Goal: Task Accomplishment & Management: Use online tool/utility

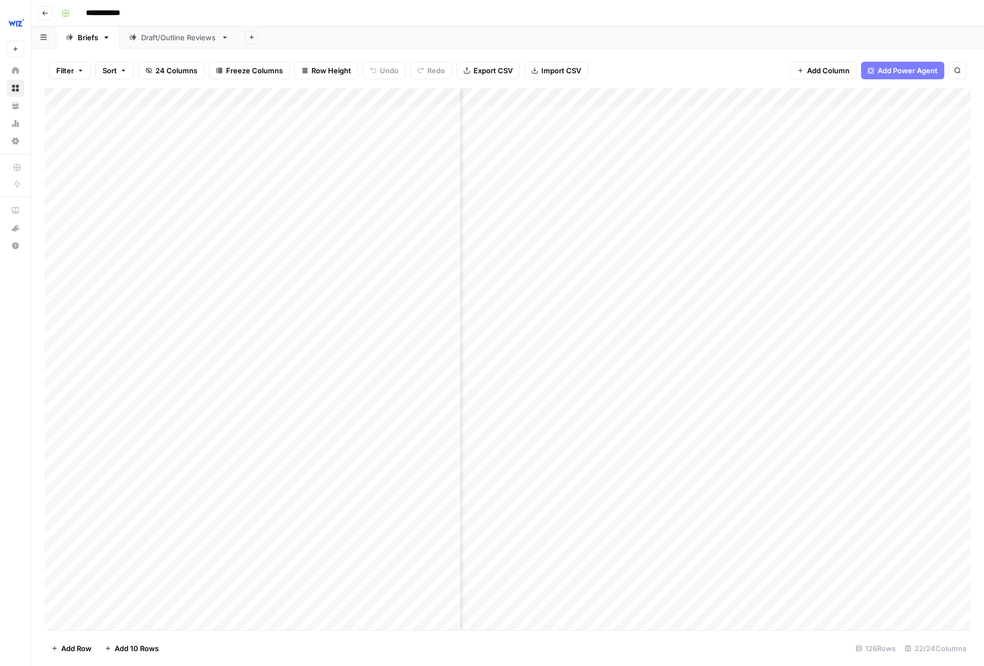
scroll to position [0, 1699]
click at [607, 373] on div "Add Column" at bounding box center [508, 359] width 926 height 542
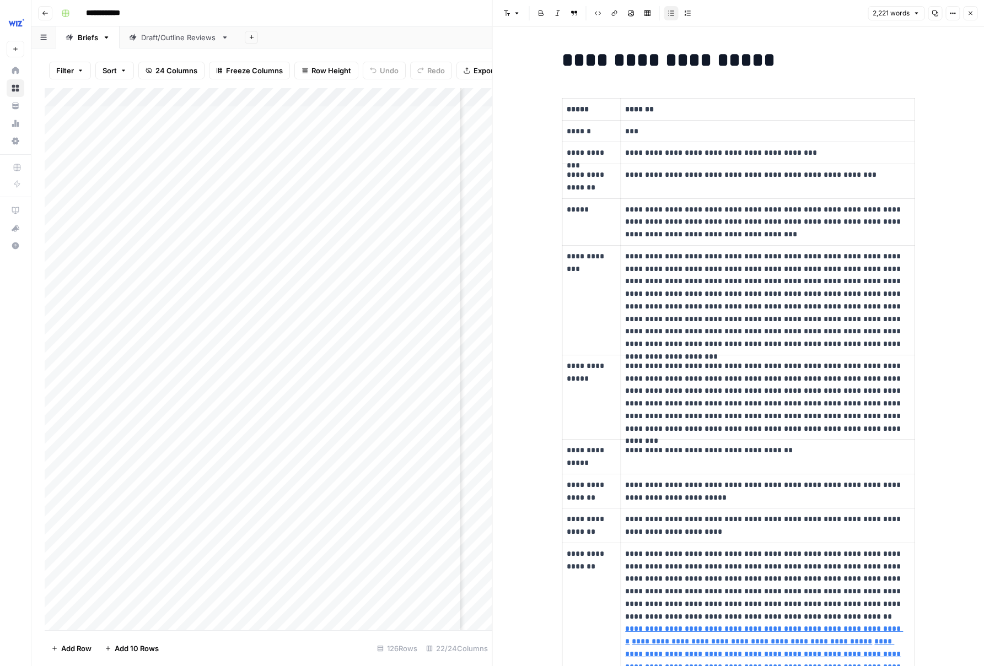
click at [968, 15] on icon "button" at bounding box center [970, 13] width 7 height 7
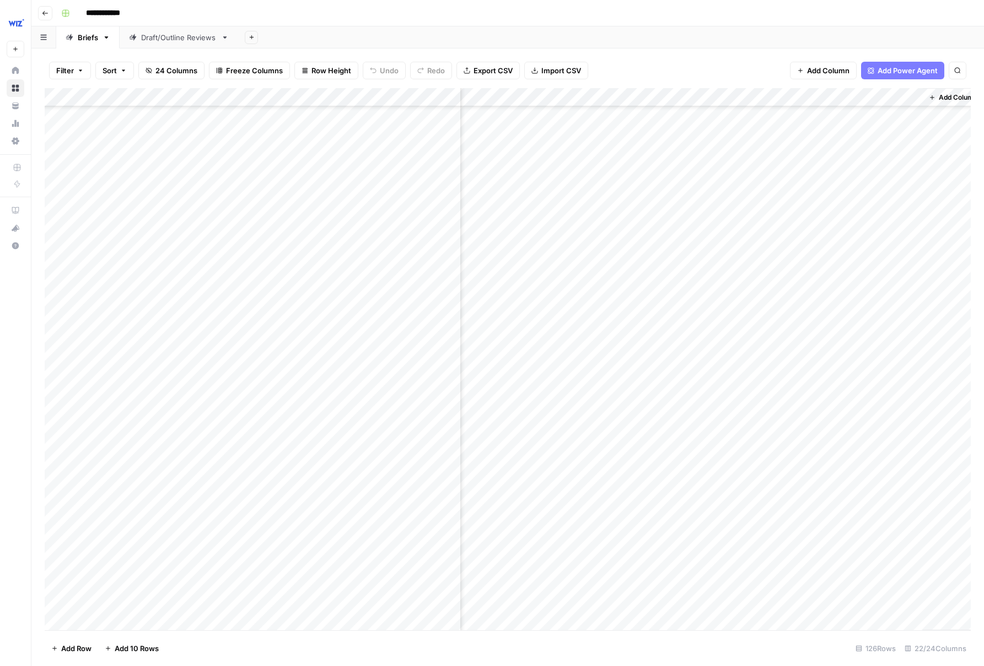
scroll to position [3105, 1686]
click at [635, 392] on div "Add Column" at bounding box center [508, 359] width 926 height 542
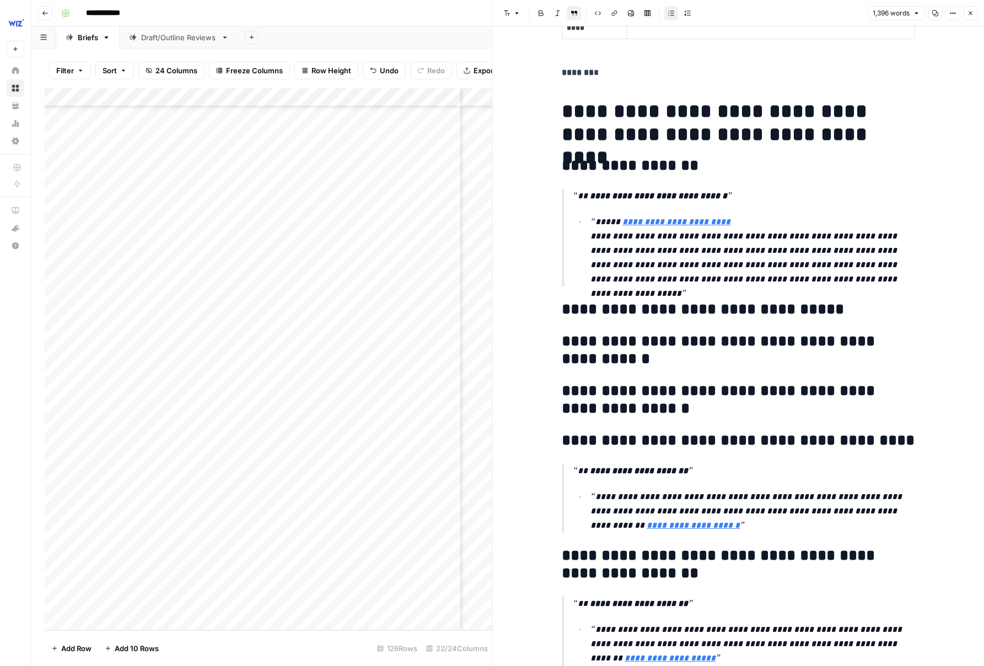
scroll to position [1768, 0]
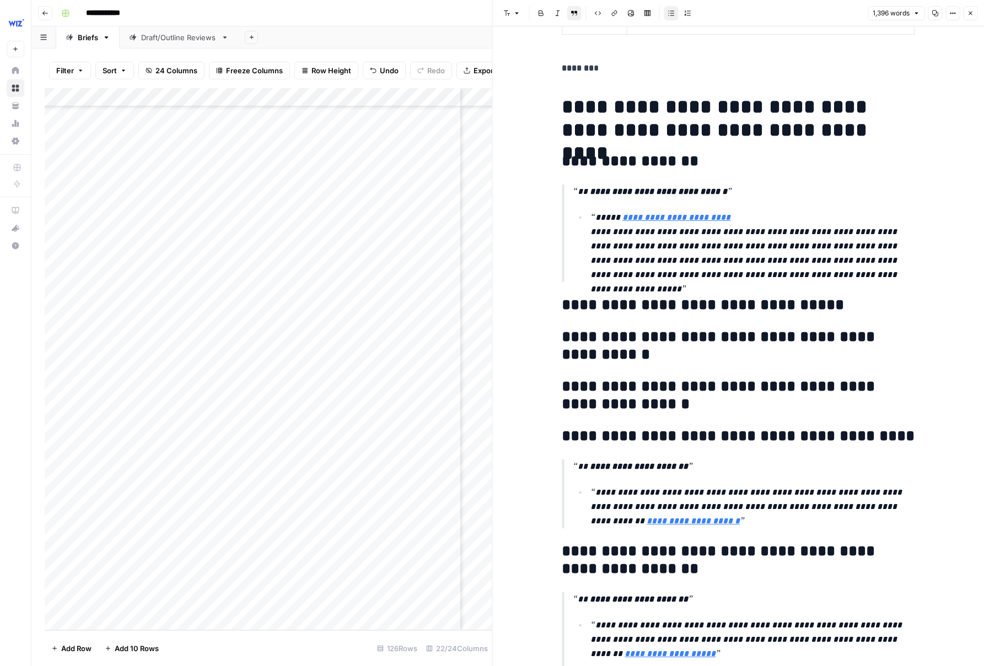
click at [175, 379] on div "Add Column" at bounding box center [268, 359] width 447 height 542
click at [968, 13] on icon "button" at bounding box center [970, 13] width 7 height 7
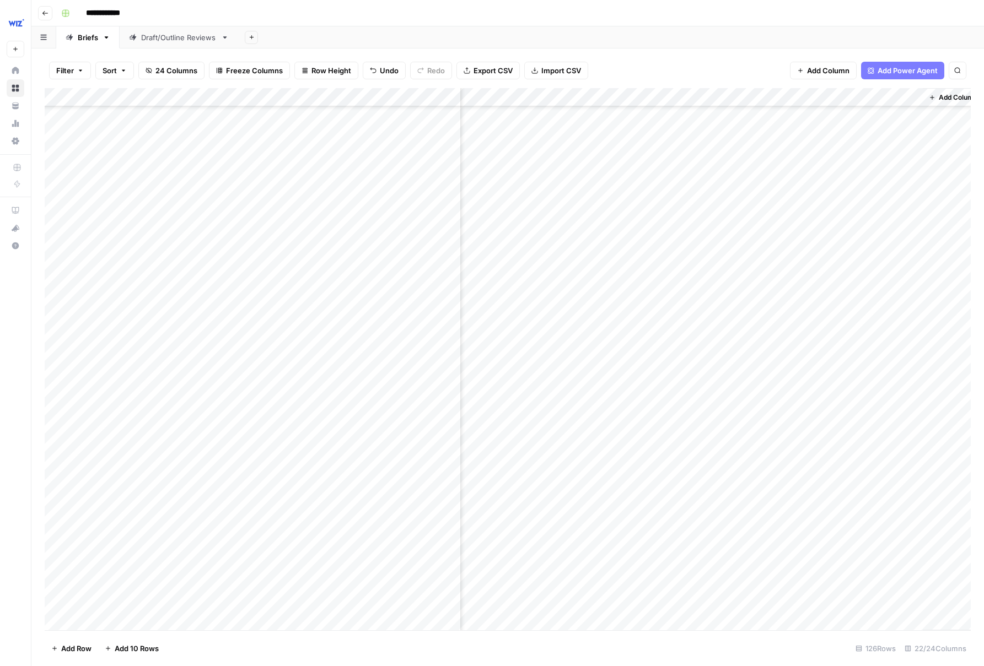
scroll to position [2857, 1686]
click at [635, 352] on div "Add Column" at bounding box center [508, 359] width 926 height 542
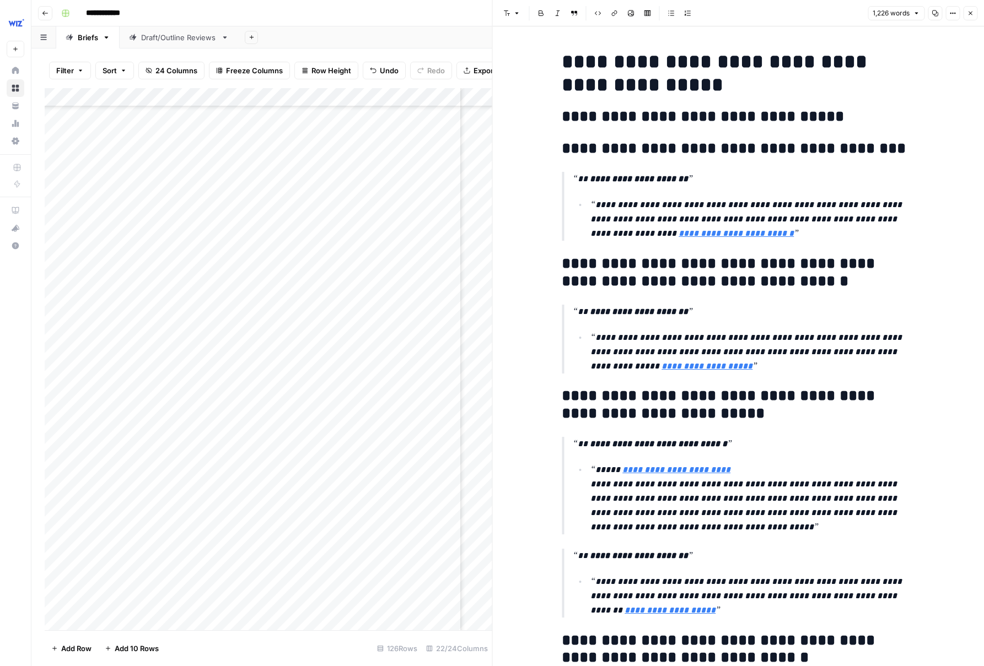
scroll to position [1775, 0]
click at [969, 14] on icon "button" at bounding box center [970, 13] width 7 height 7
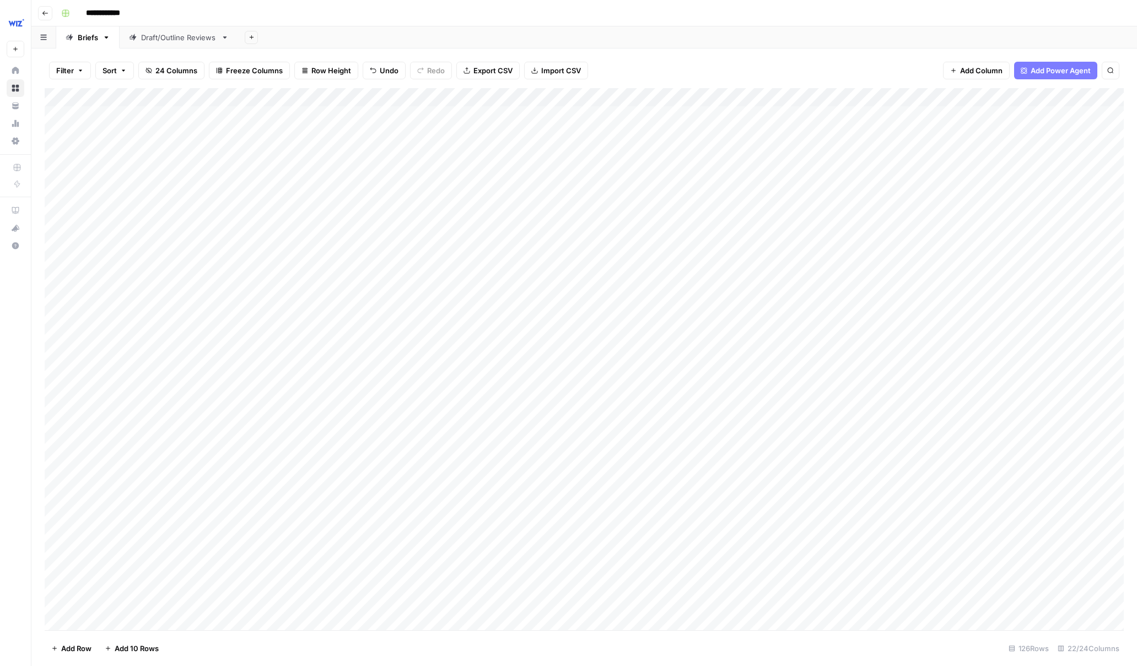
click at [204, 41] on div "Draft/Outline Reviews" at bounding box center [178, 37] width 75 height 11
click at [154, 417] on div "Add Column" at bounding box center [584, 275] width 1079 height 374
click at [158, 415] on div "Add Column" at bounding box center [584, 275] width 1079 height 374
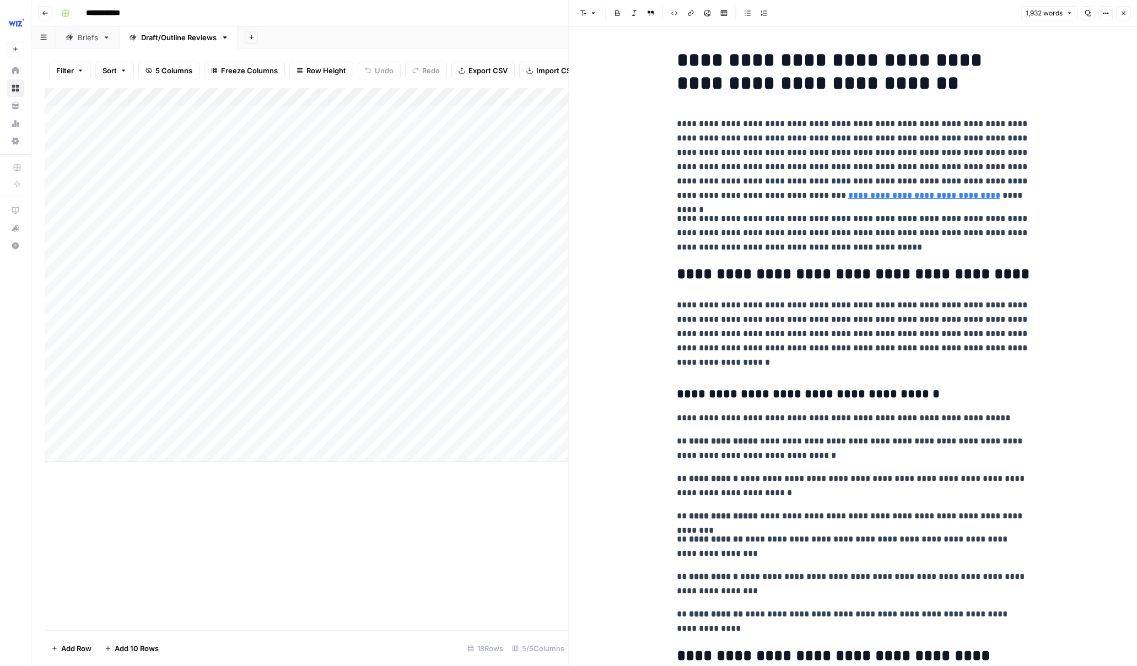
click at [397, 414] on div "Add Column" at bounding box center [307, 275] width 524 height 374
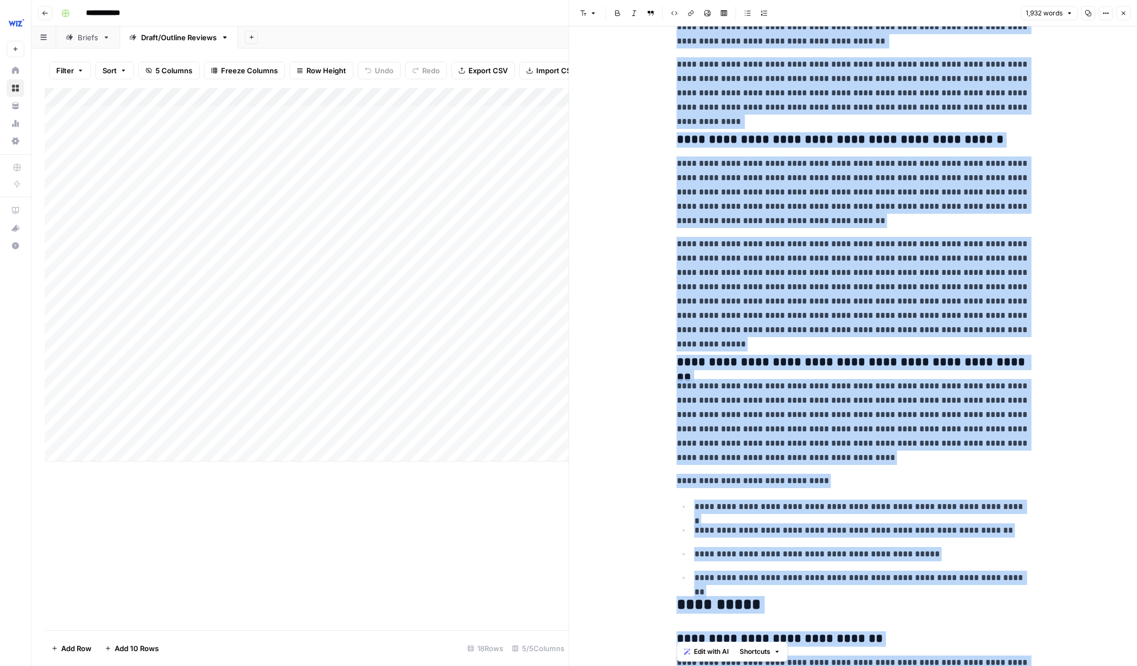
scroll to position [3868, 0]
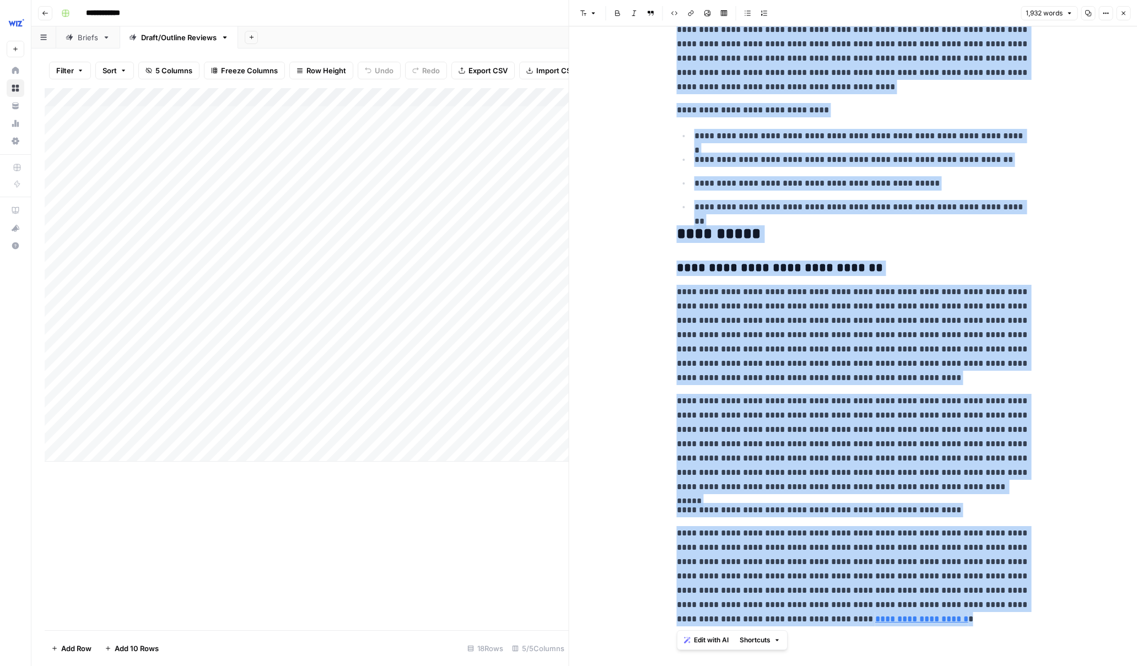
drag, startPoint x: 681, startPoint y: 57, endPoint x: 913, endPoint y: 712, distance: 695.0
click at [913, 666] on html "**********" at bounding box center [568, 333] width 1137 height 666
copy div "**********"
click at [983, 12] on icon "button" at bounding box center [1123, 13] width 7 height 7
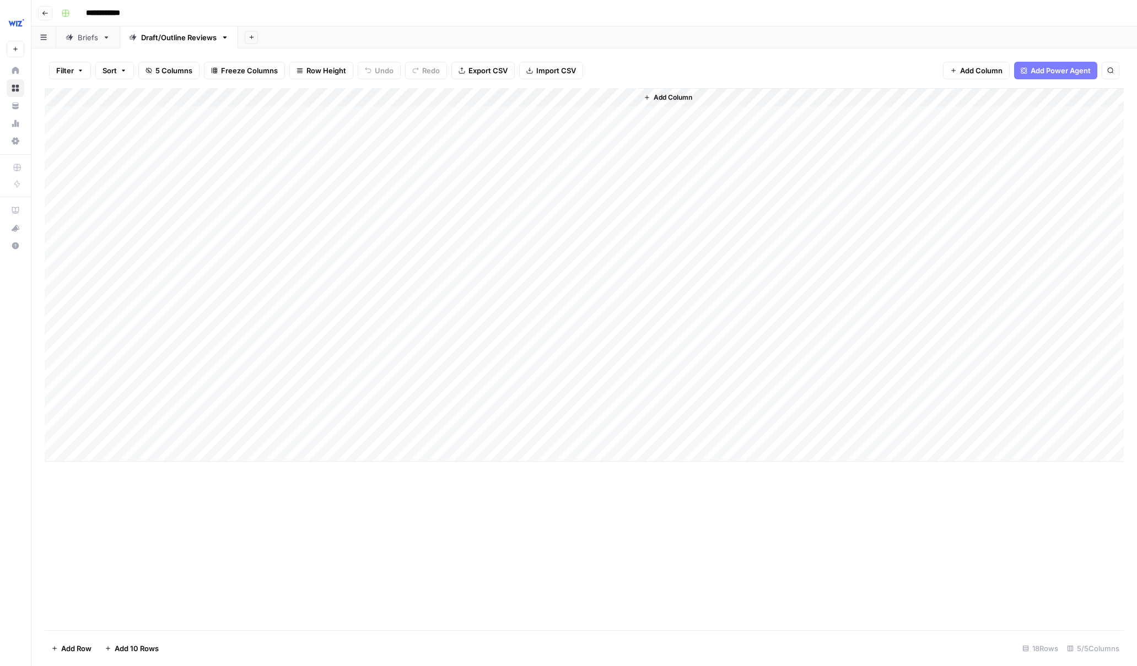
click at [150, 431] on div "Add Column" at bounding box center [584, 275] width 1079 height 374
click at [229, 431] on div "Add Column" at bounding box center [584, 275] width 1079 height 374
drag, startPoint x: 752, startPoint y: 138, endPoint x: 753, endPoint y: 132, distance: 5.8
click at [752, 137] on div at bounding box center [853, 346] width 366 height 640
click at [693, 61] on p at bounding box center [853, 55] width 353 height 14
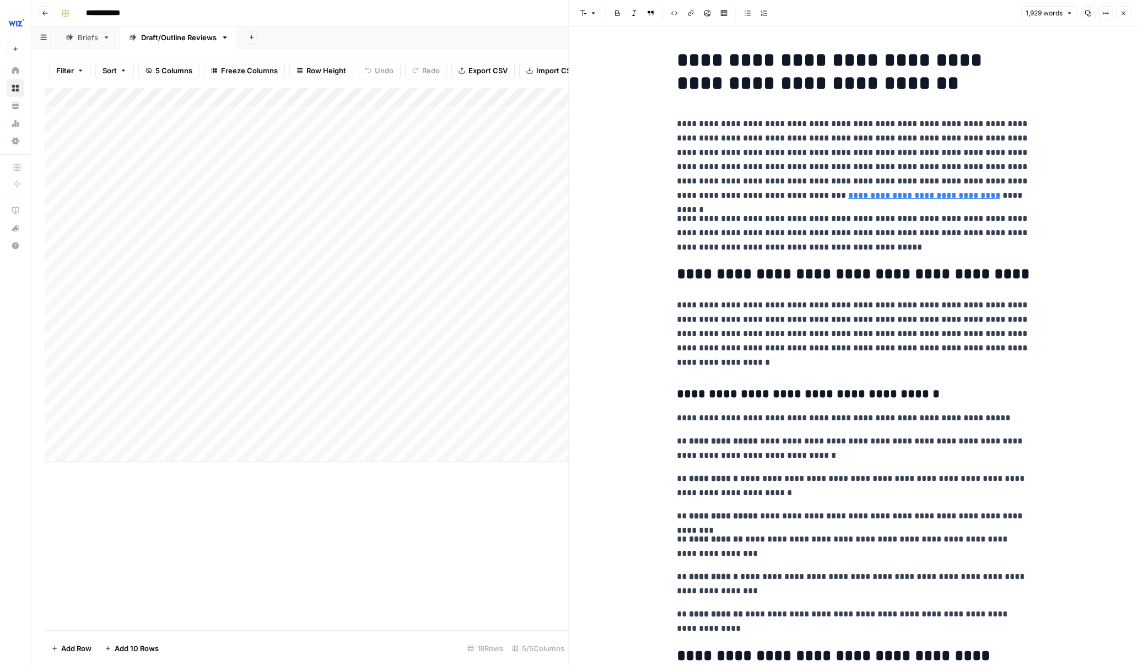
click at [266, 431] on div "Add Column" at bounding box center [307, 275] width 524 height 374
click at [250, 436] on div "Add Column" at bounding box center [307, 275] width 524 height 374
click at [294, 483] on div "Draft" at bounding box center [301, 478] width 110 height 20
click at [268, 482] on button "Draft" at bounding box center [269, 476] width 25 height 13
click at [386, 433] on div "Add Column" at bounding box center [307, 275] width 524 height 374
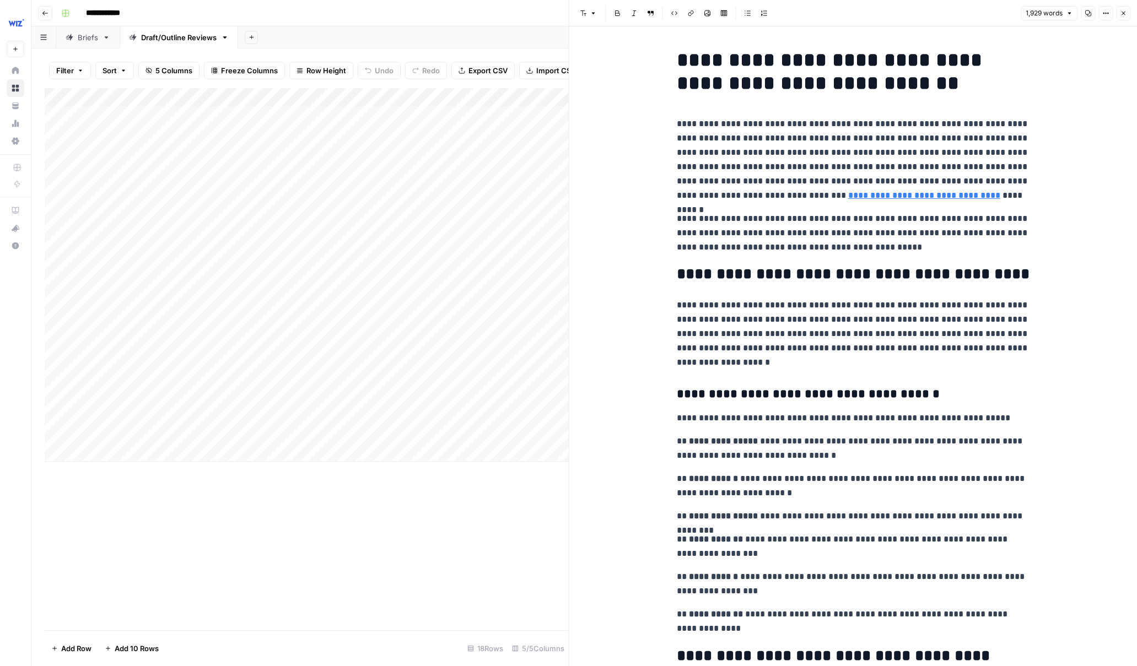
click at [454, 488] on div "Add Column" at bounding box center [307, 359] width 524 height 542
click at [555, 360] on div "Add Column" at bounding box center [307, 275] width 524 height 374
click at [983, 13] on icon "button" at bounding box center [1123, 13] width 7 height 7
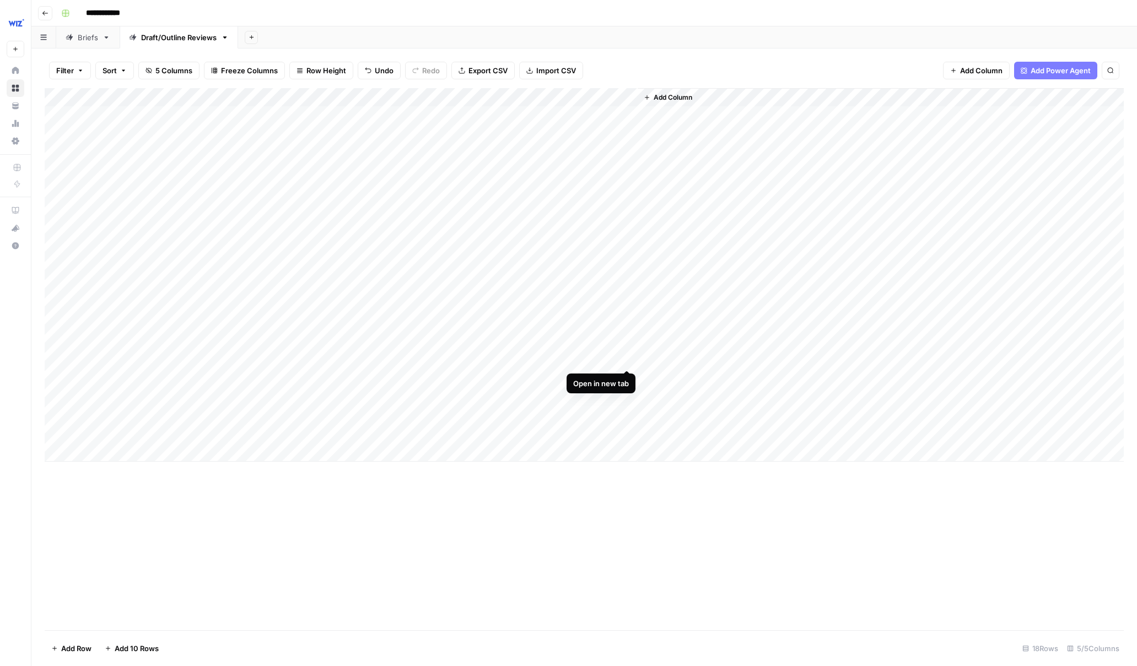
click at [624, 357] on div "Add Column" at bounding box center [584, 275] width 1079 height 374
click at [526, 266] on div "Add Column" at bounding box center [584, 275] width 1079 height 374
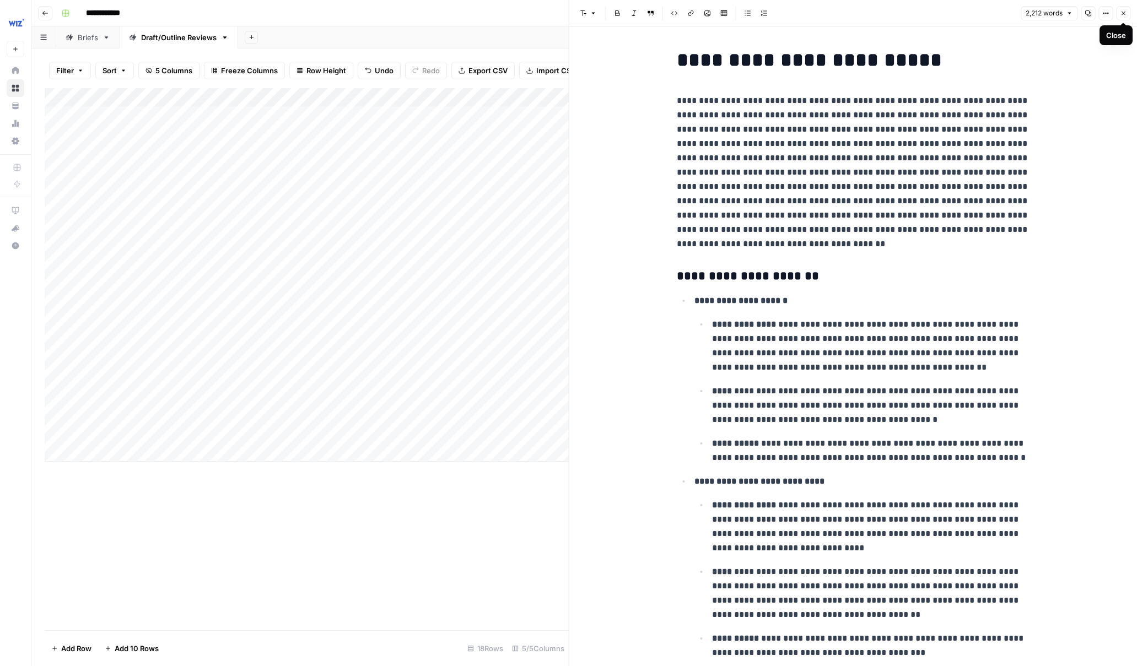
click at [983, 14] on icon "button" at bounding box center [1123, 13] width 7 height 7
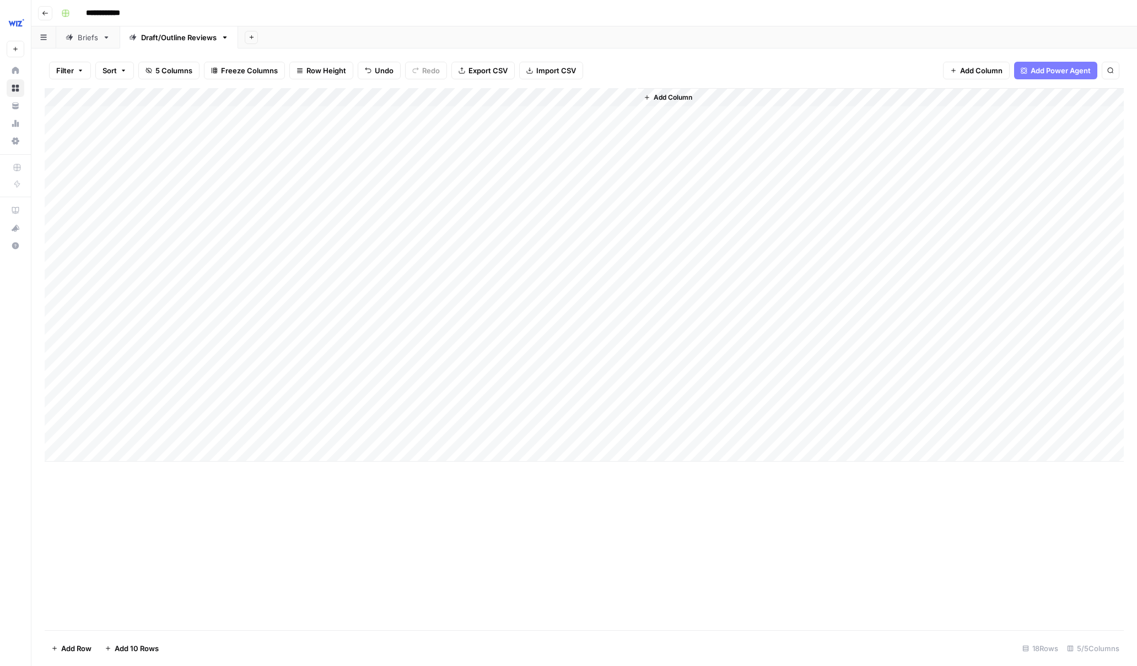
click at [415, 98] on div "Add Column" at bounding box center [584, 275] width 1079 height 374
click at [384, 208] on span "Edit Workflow" at bounding box center [409, 205] width 96 height 11
click at [528, 359] on div "Add Column" at bounding box center [584, 275] width 1079 height 374
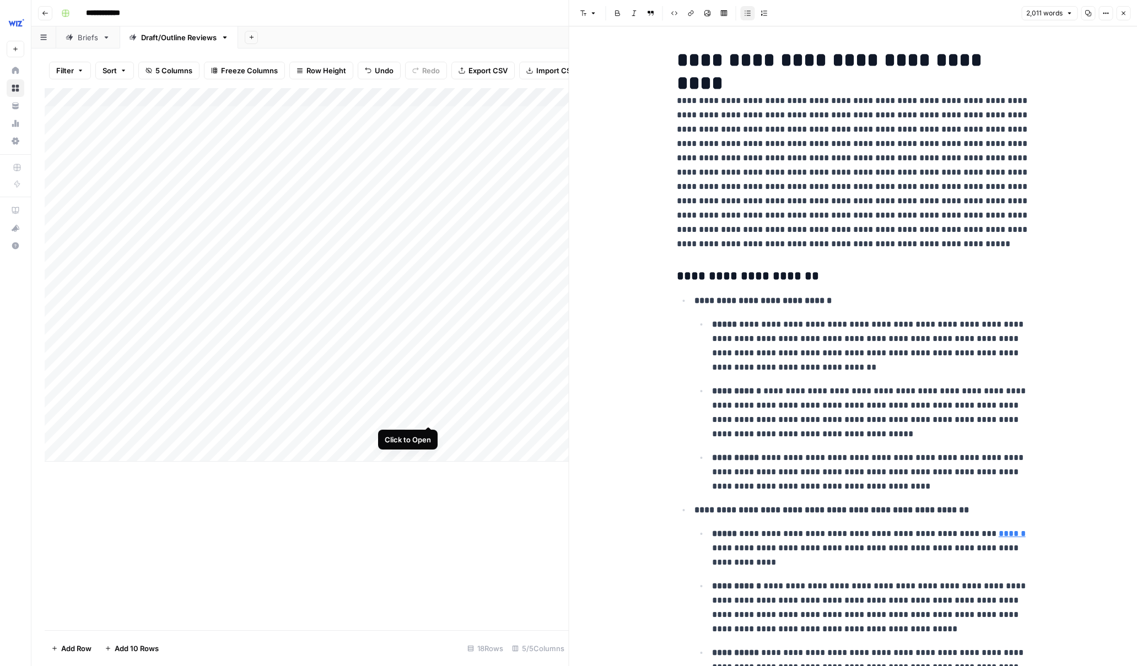
click at [428, 413] on div "Add Column" at bounding box center [307, 275] width 524 height 374
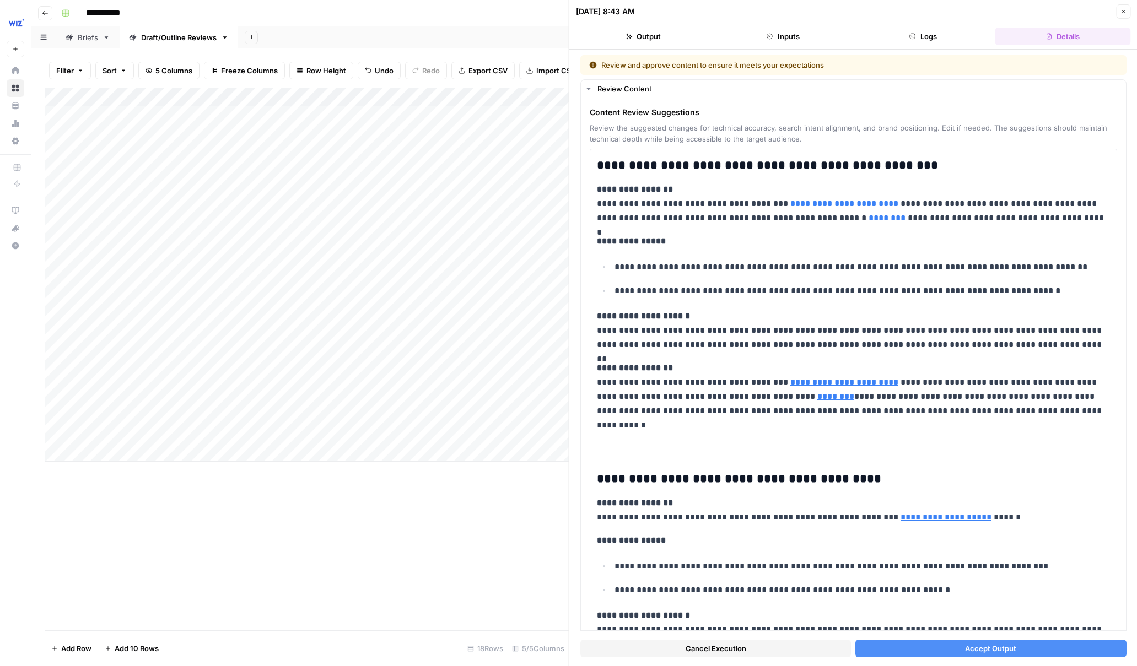
click at [944, 652] on button "Accept Output" at bounding box center [990, 649] width 271 height 18
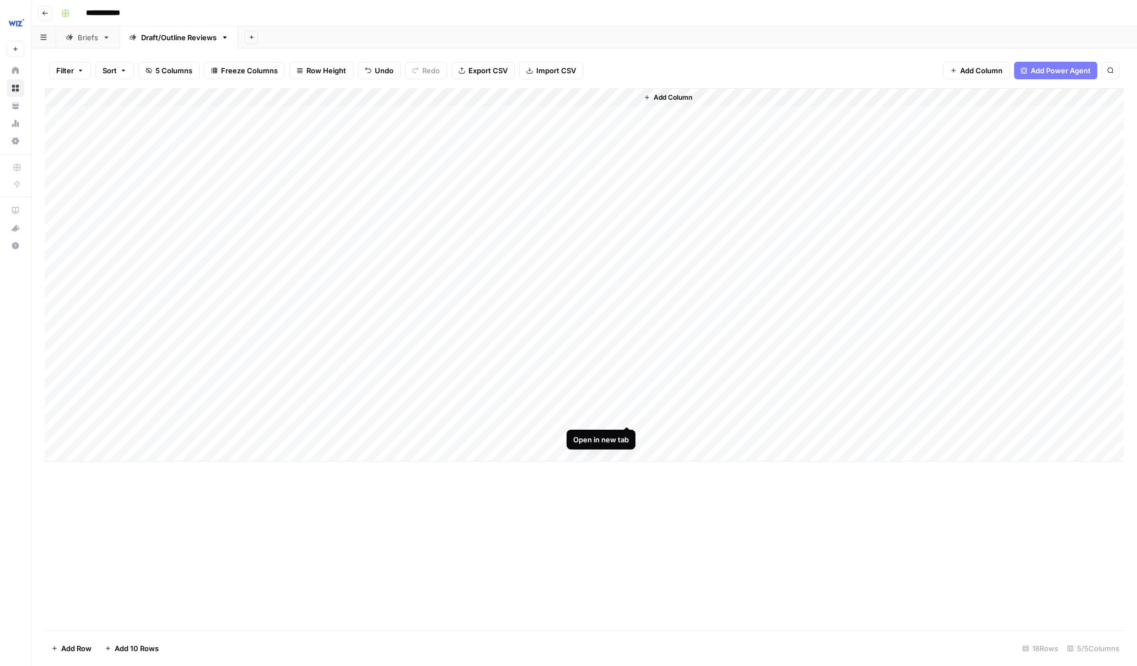
click at [628, 415] on div "Add Column" at bounding box center [584, 275] width 1079 height 374
click at [415, 416] on div "Add Column" at bounding box center [584, 275] width 1079 height 374
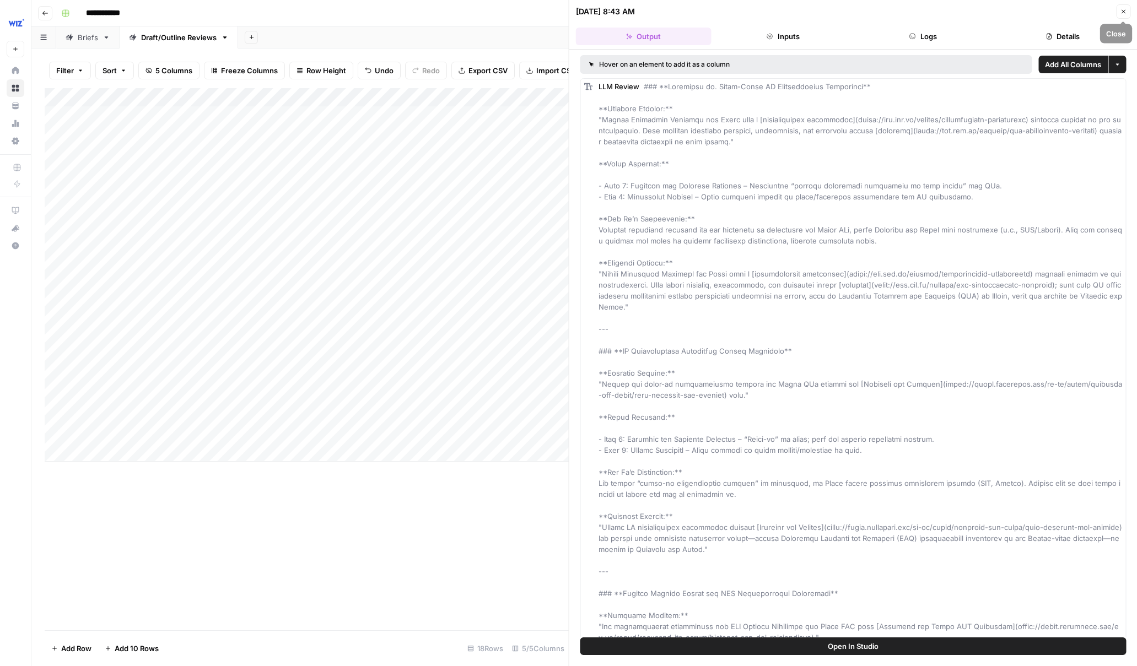
click at [983, 12] on icon "button" at bounding box center [1123, 11] width 7 height 7
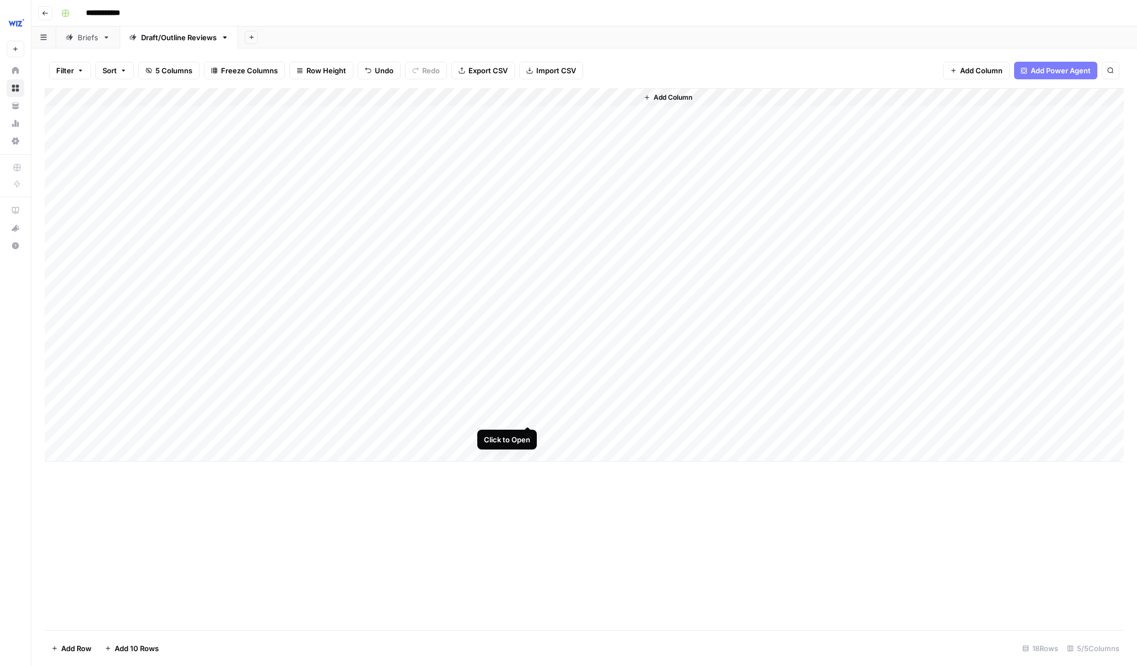
click at [529, 415] on div "Add Column" at bounding box center [584, 275] width 1079 height 374
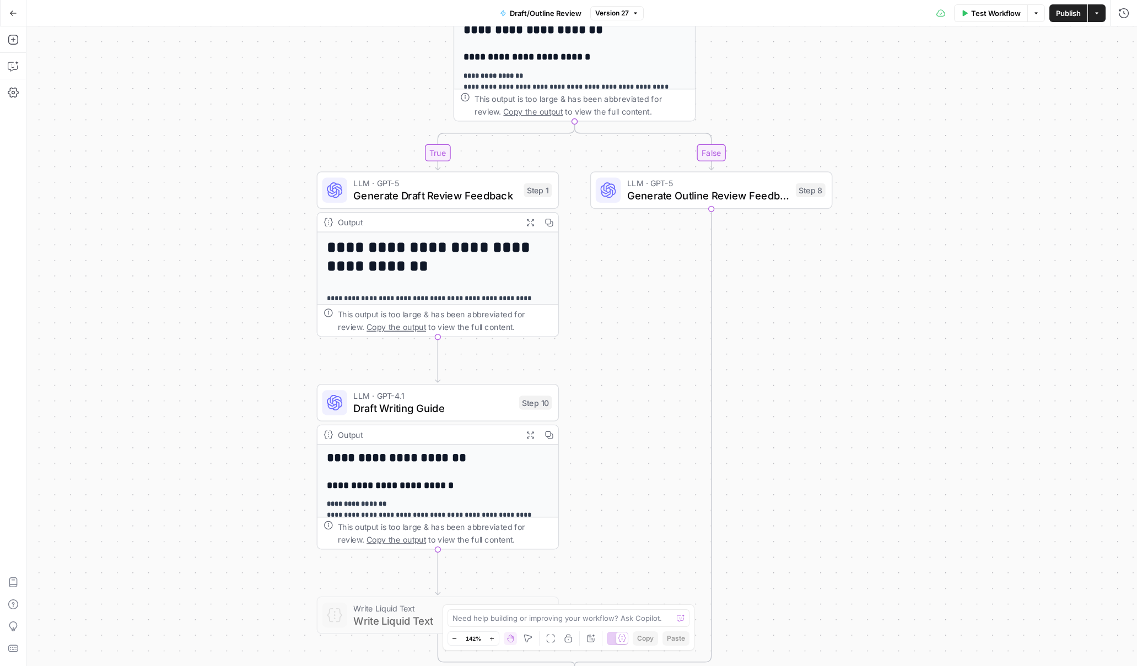
click at [12, 11] on icon "button" at bounding box center [13, 13] width 8 height 8
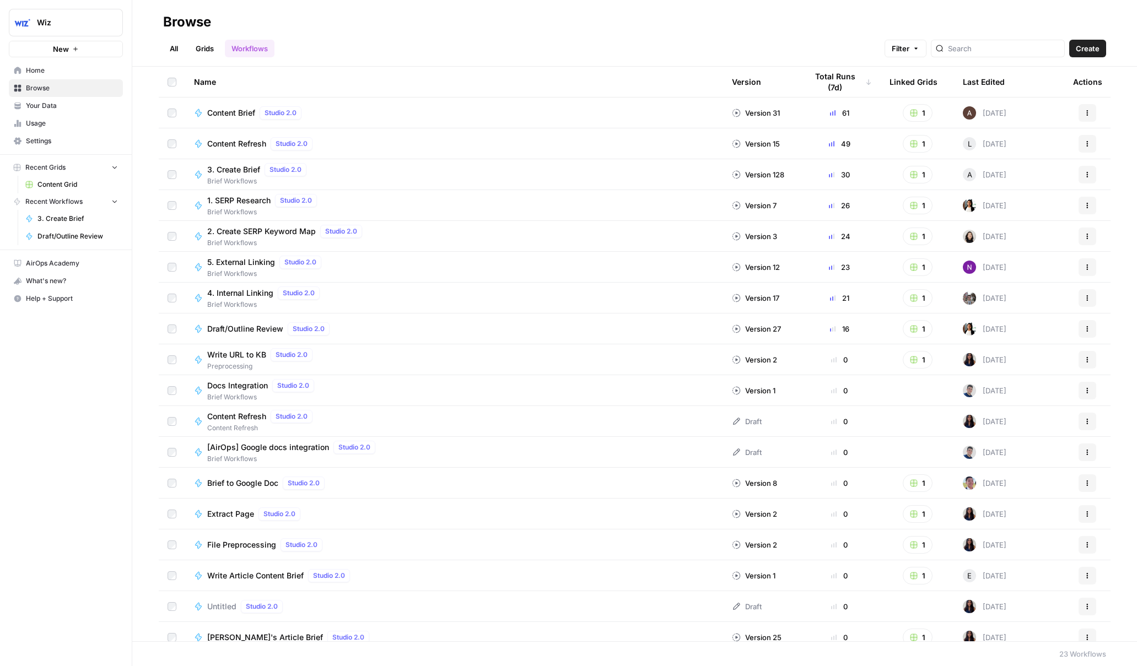
click at [64, 234] on span "Draft/Outline Review" at bounding box center [77, 236] width 80 height 10
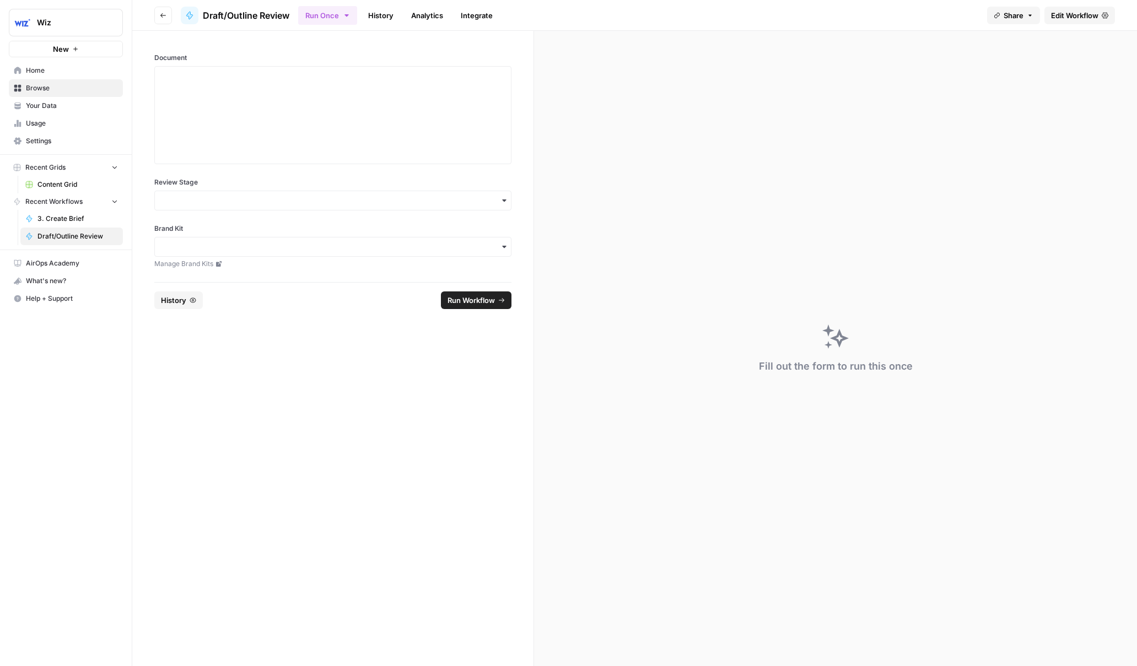
click at [55, 181] on span "Content Grid" at bounding box center [77, 185] width 80 height 10
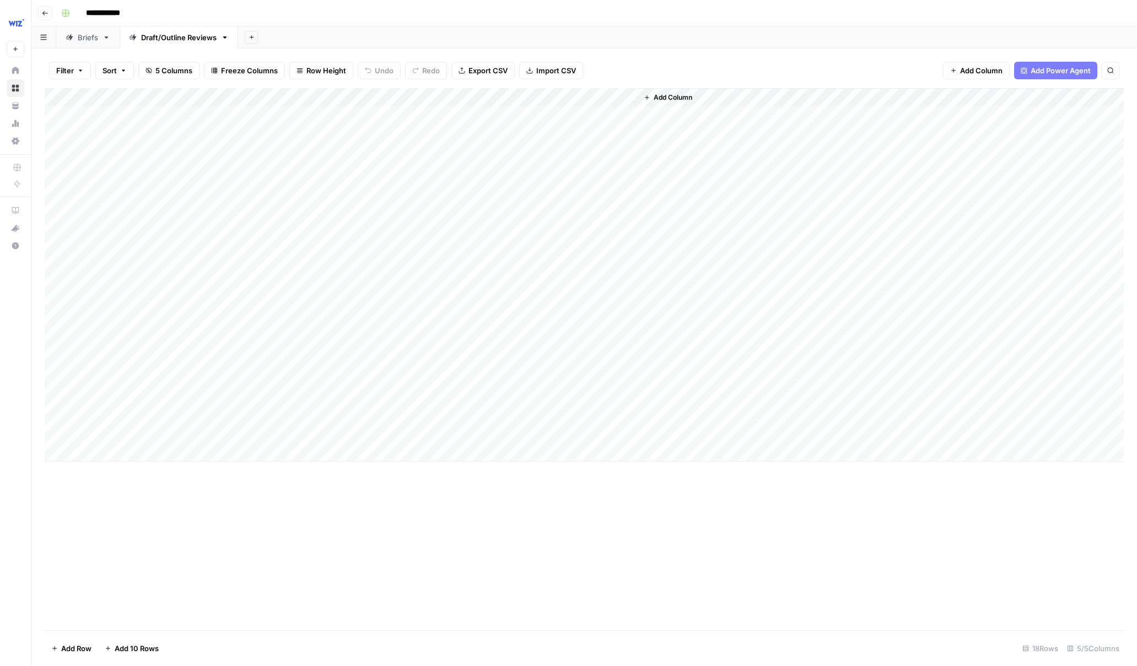
click at [58, 435] on div "Add Column" at bounding box center [584, 275] width 1079 height 374
click at [74, 654] on span "Delete 1 Row" at bounding box center [73, 648] width 44 height 11
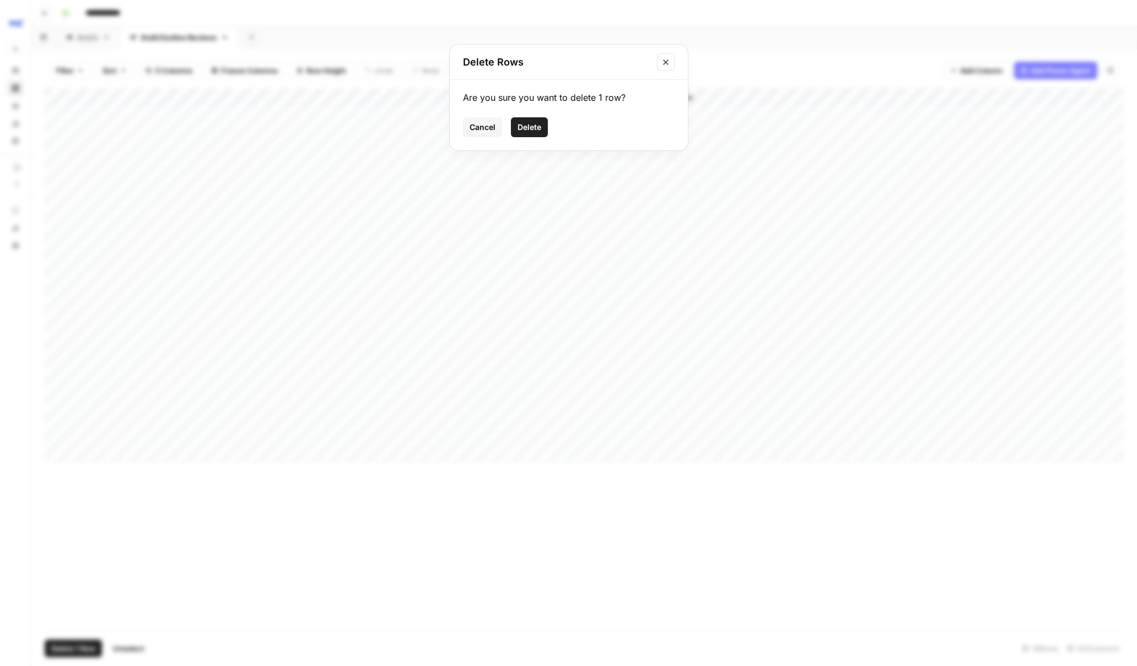
drag, startPoint x: 531, startPoint y: 128, endPoint x: 526, endPoint y: 126, distance: 5.9
click at [531, 128] on span "Delete" at bounding box center [529, 127] width 24 height 11
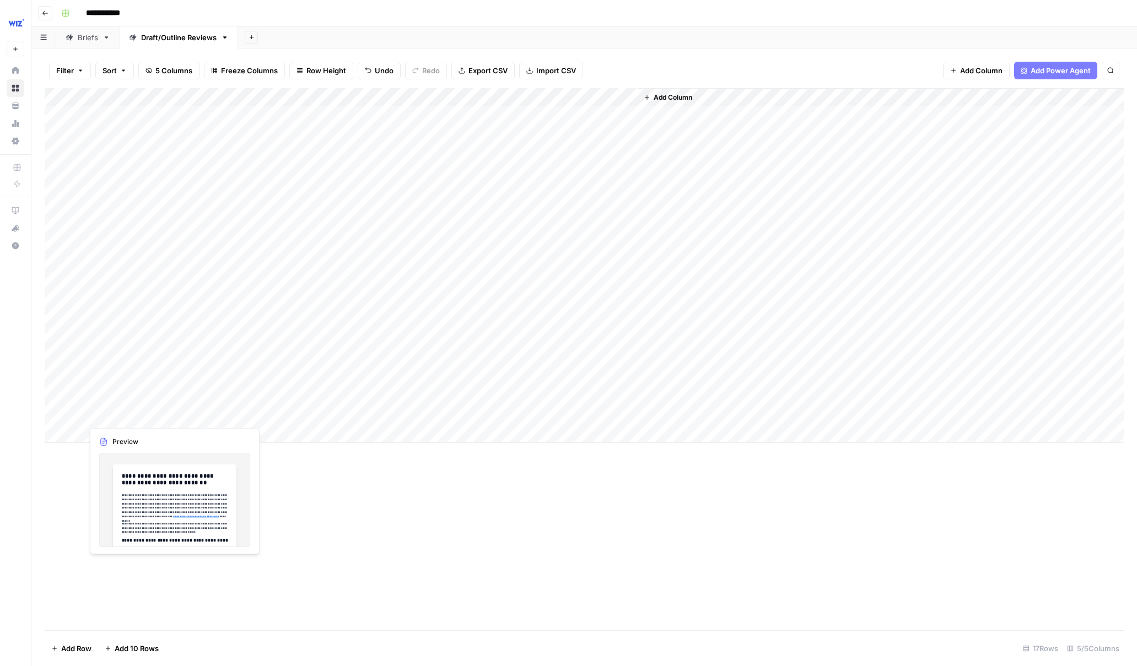
click at [132, 415] on div "Add Column" at bounding box center [584, 265] width 1079 height 355
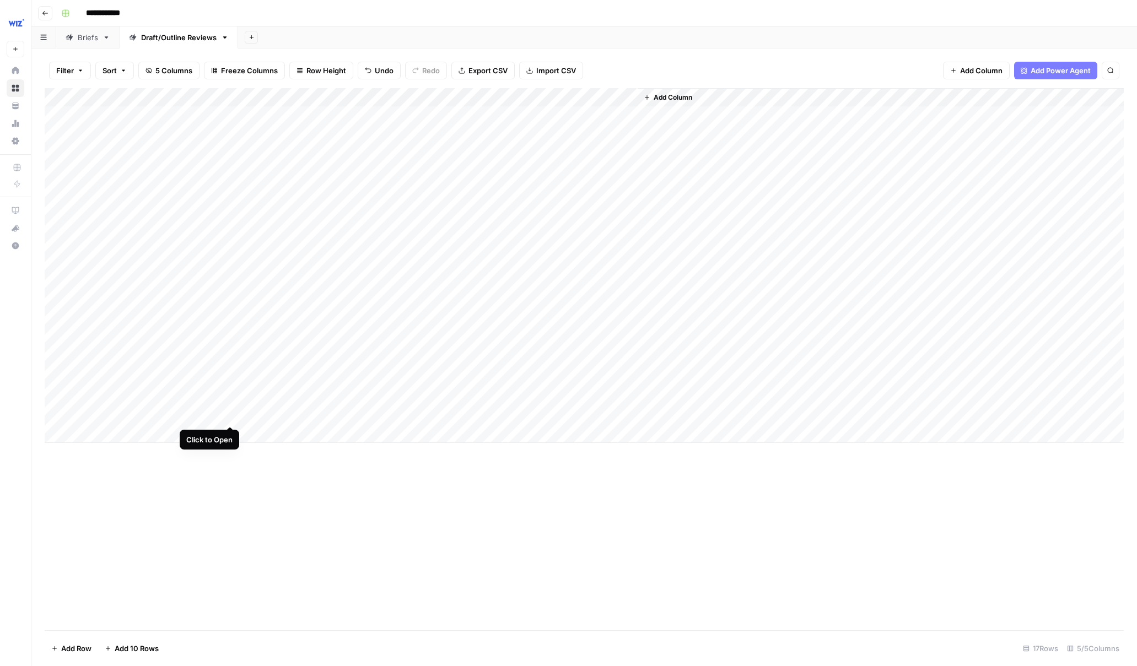
drag, startPoint x: 229, startPoint y: 412, endPoint x: 220, endPoint y: 409, distance: 9.2
click at [229, 412] on div "Add Column" at bounding box center [584, 265] width 1079 height 355
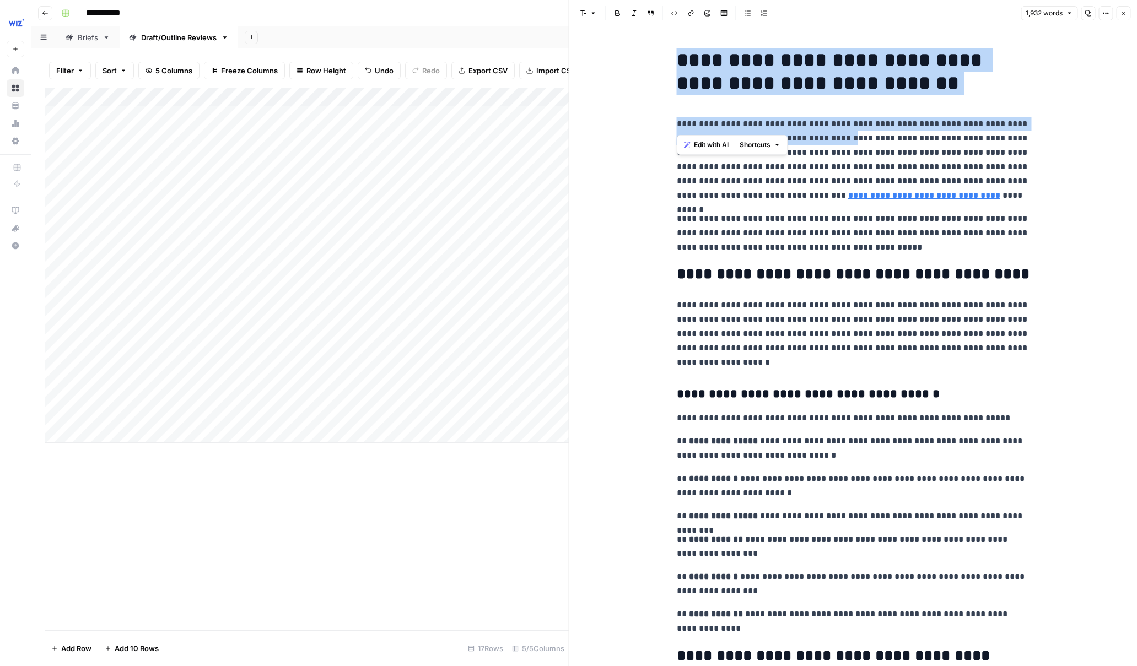
drag, startPoint x: 678, startPoint y: 58, endPoint x: 820, endPoint y: 141, distance: 164.3
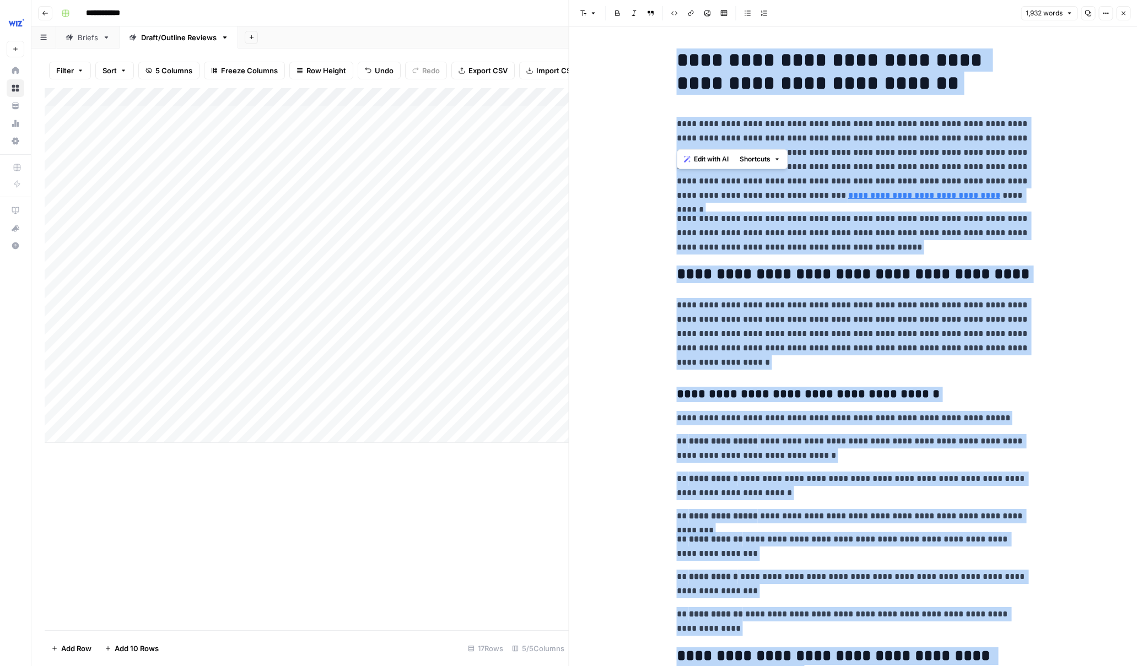
scroll to position [3868, 0]
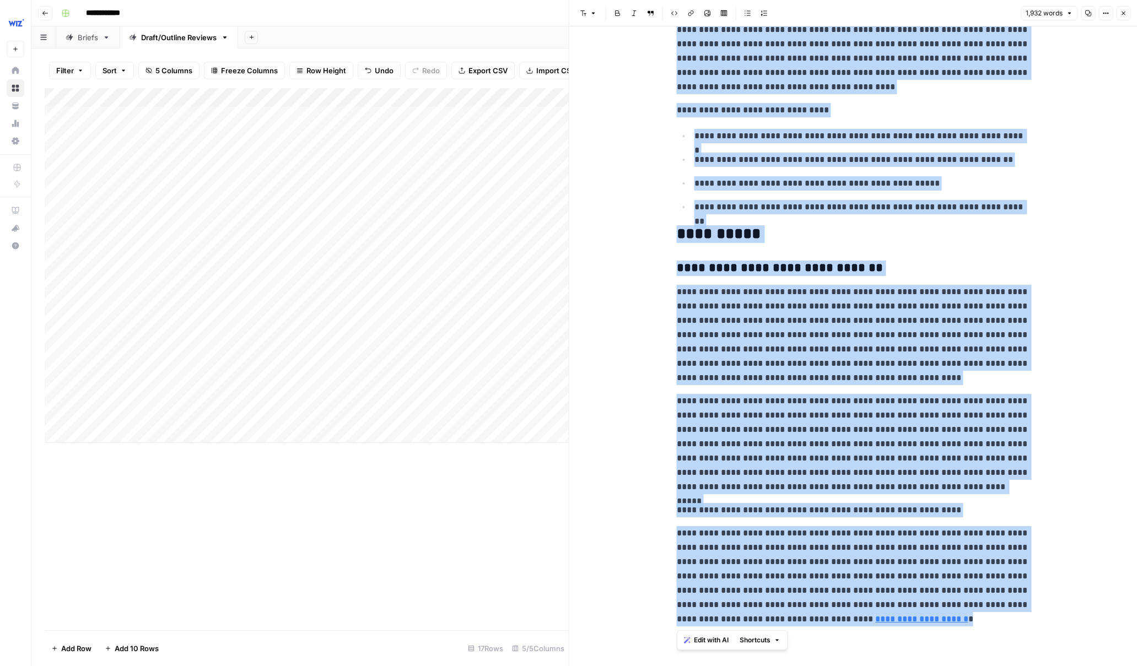
copy div "**********"
click at [1126, 10] on icon "button" at bounding box center [1123, 13] width 7 height 7
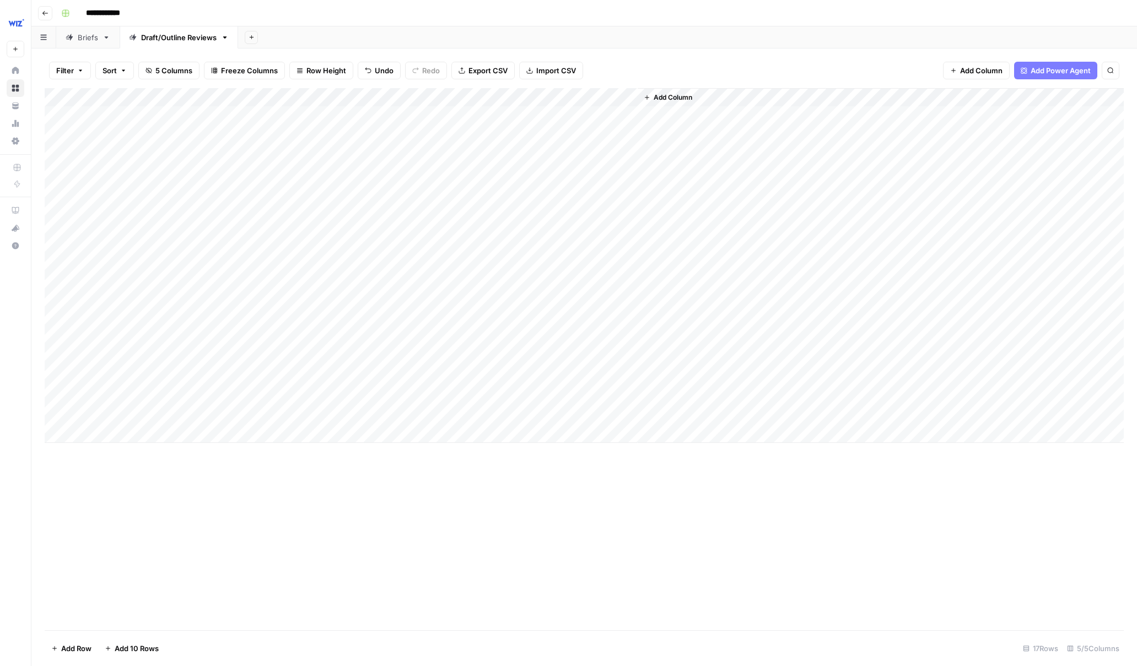
click at [267, 478] on div "Add Column" at bounding box center [584, 359] width 1079 height 542
click at [122, 170] on div "Add Column" at bounding box center [584, 265] width 1079 height 355
click at [229, 170] on div "Add Column" at bounding box center [584, 265] width 1079 height 355
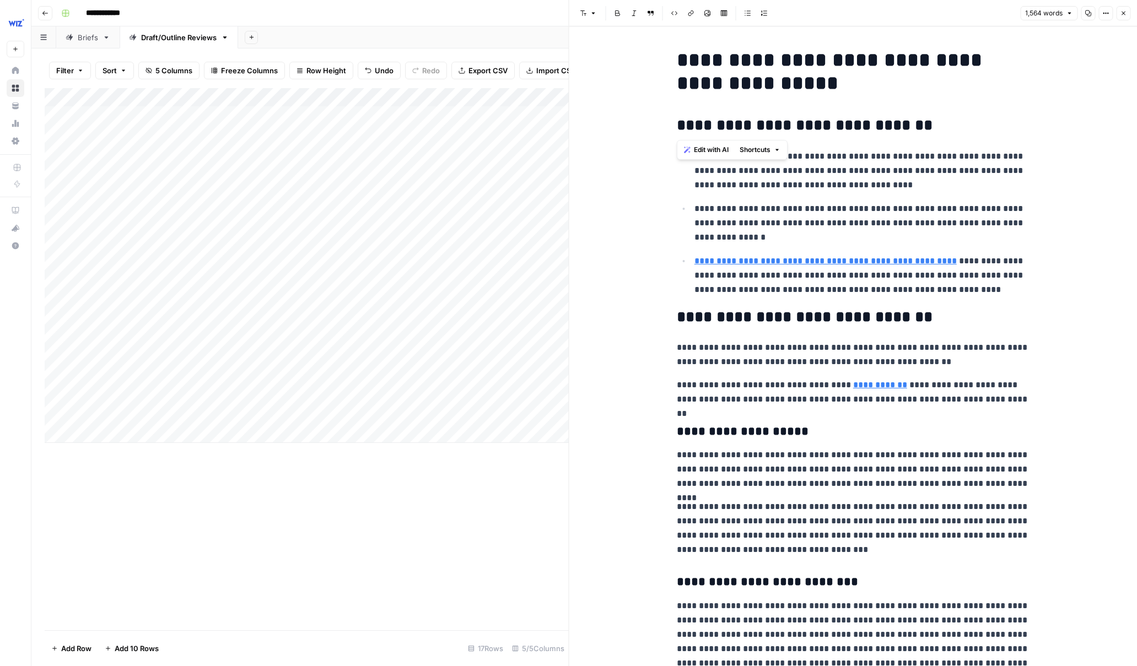
drag, startPoint x: 679, startPoint y: 58, endPoint x: 796, endPoint y: 113, distance: 128.7
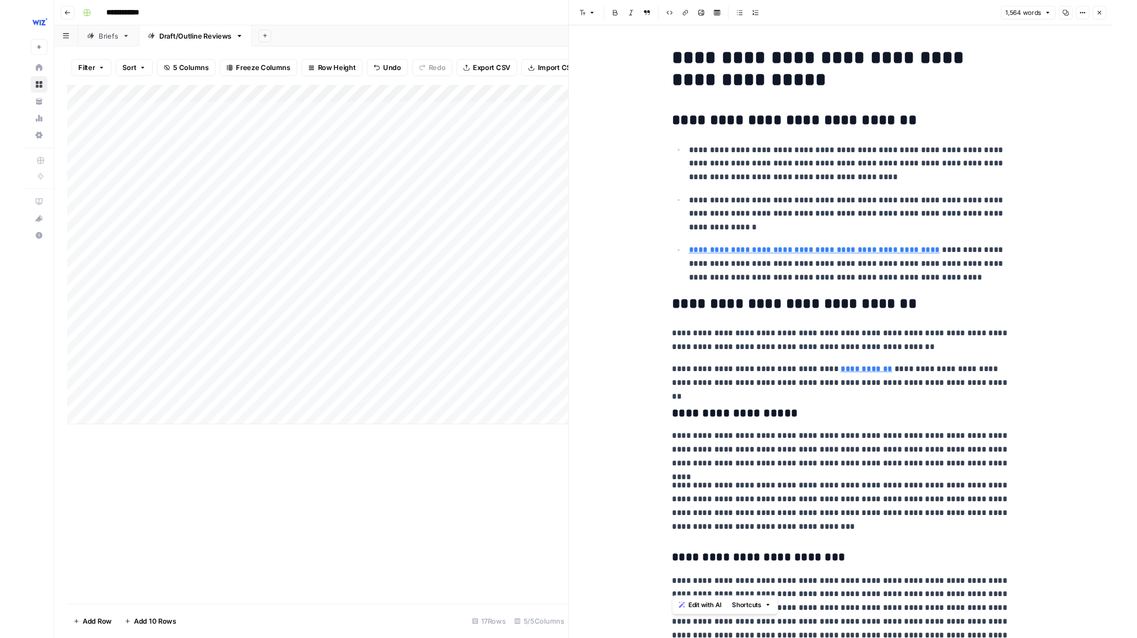
scroll to position [3228, 0]
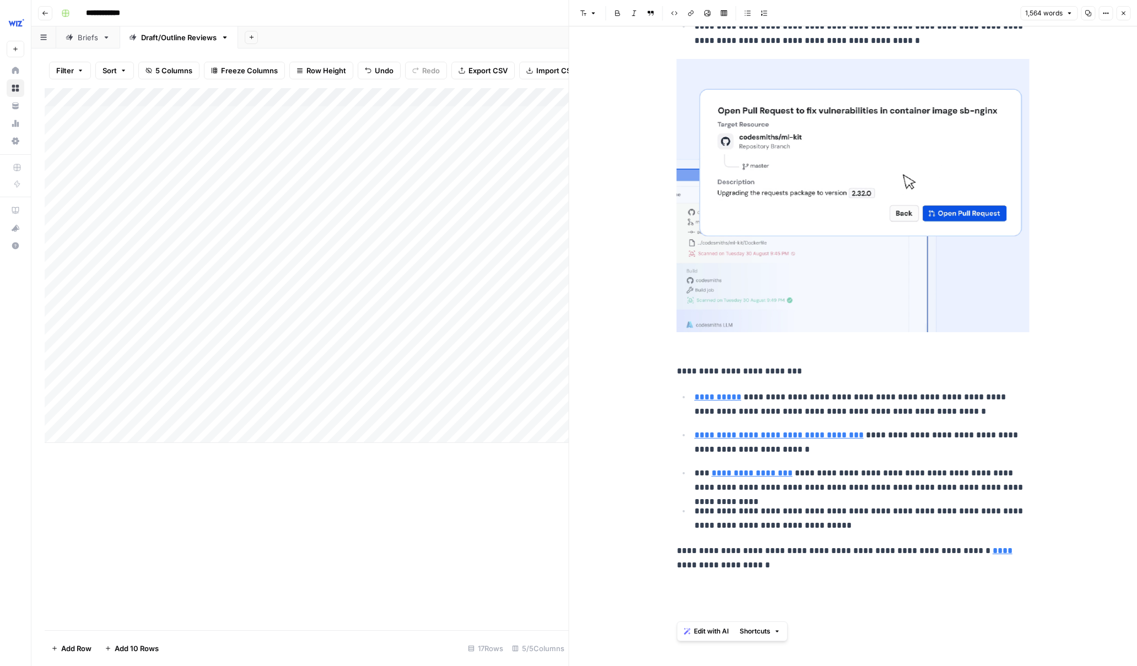
copy div "**********"
click at [1127, 15] on button "Close" at bounding box center [1123, 13] width 14 height 14
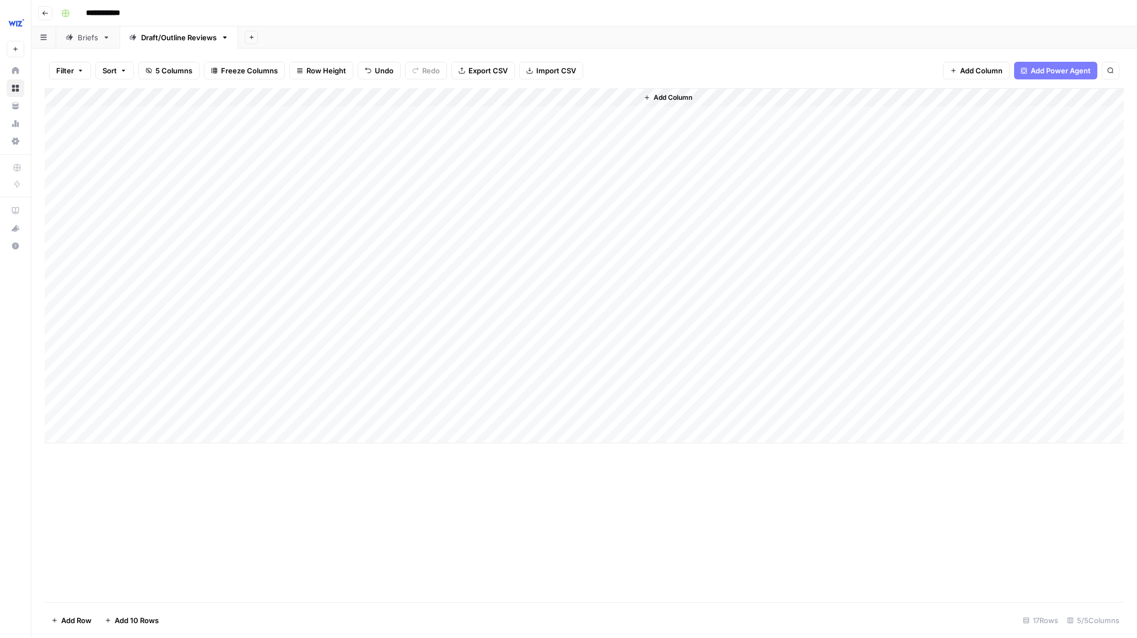
click at [100, 434] on div "Add Column" at bounding box center [584, 265] width 1079 height 355
click at [229, 431] on div "Add Column" at bounding box center [584, 275] width 1079 height 374
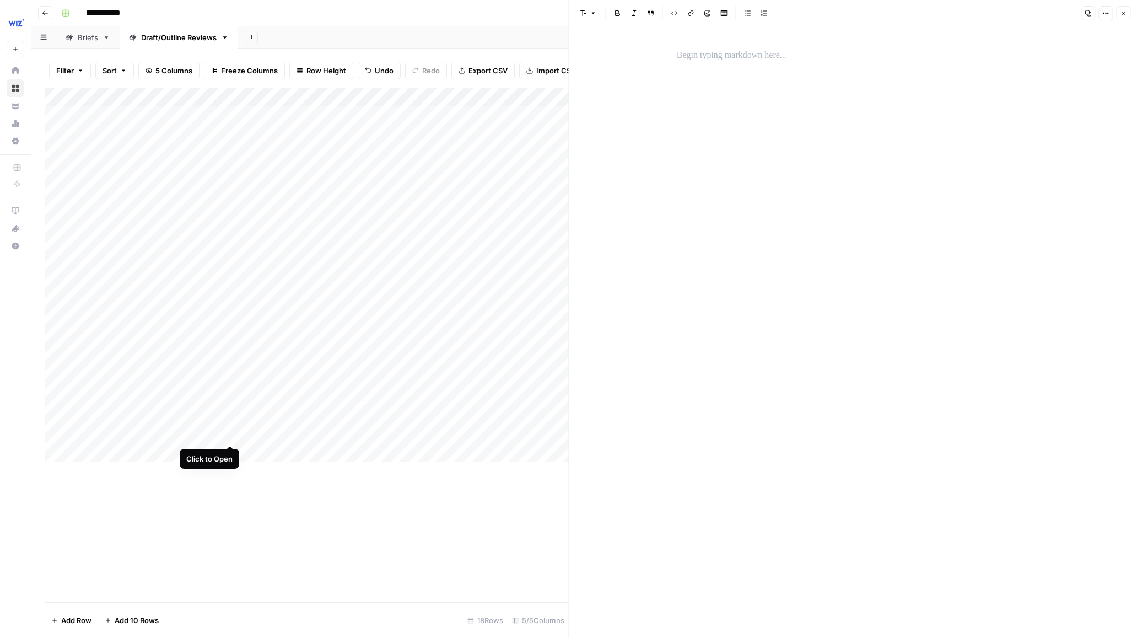
click at [230, 434] on div "Add Column" at bounding box center [307, 275] width 524 height 374
click at [744, 115] on div at bounding box center [853, 331] width 366 height 611
click at [735, 60] on p at bounding box center [853, 55] width 353 height 14
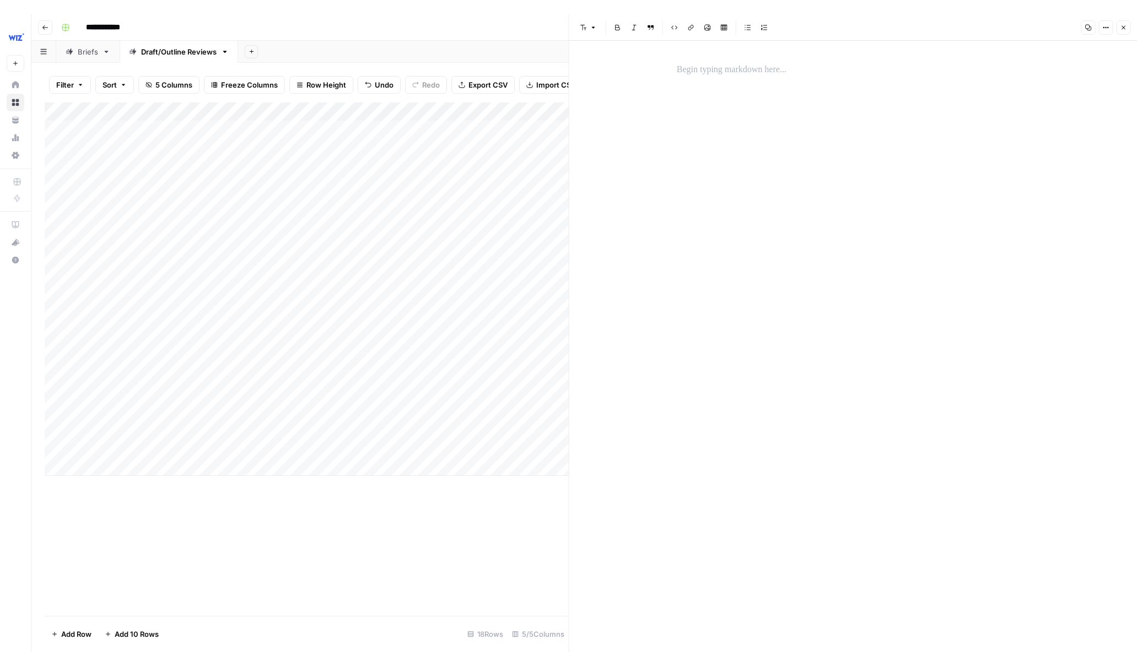
scroll to position [3159, 0]
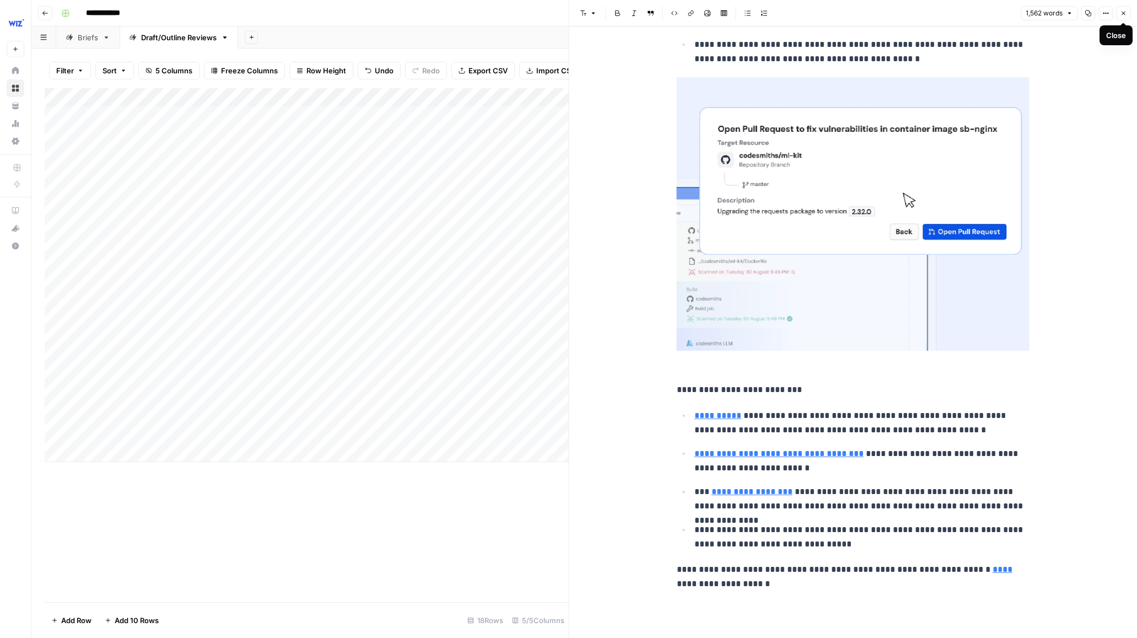
click at [1120, 15] on icon "button" at bounding box center [1123, 13] width 7 height 7
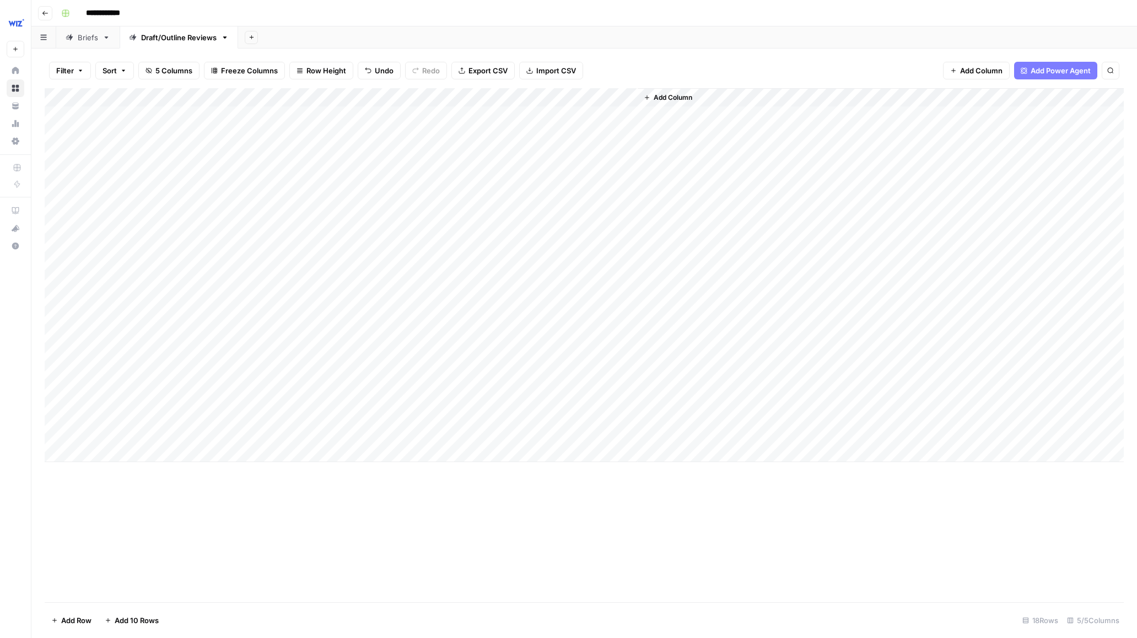
click at [263, 435] on div "Add Column" at bounding box center [584, 275] width 1079 height 374
click at [269, 433] on div "Add Column" at bounding box center [584, 275] width 1079 height 374
click at [287, 479] on div "Draft" at bounding box center [301, 478] width 110 height 20
click at [276, 481] on button "Draft" at bounding box center [269, 476] width 25 height 13
click at [390, 433] on div "Add Column" at bounding box center [584, 275] width 1079 height 374
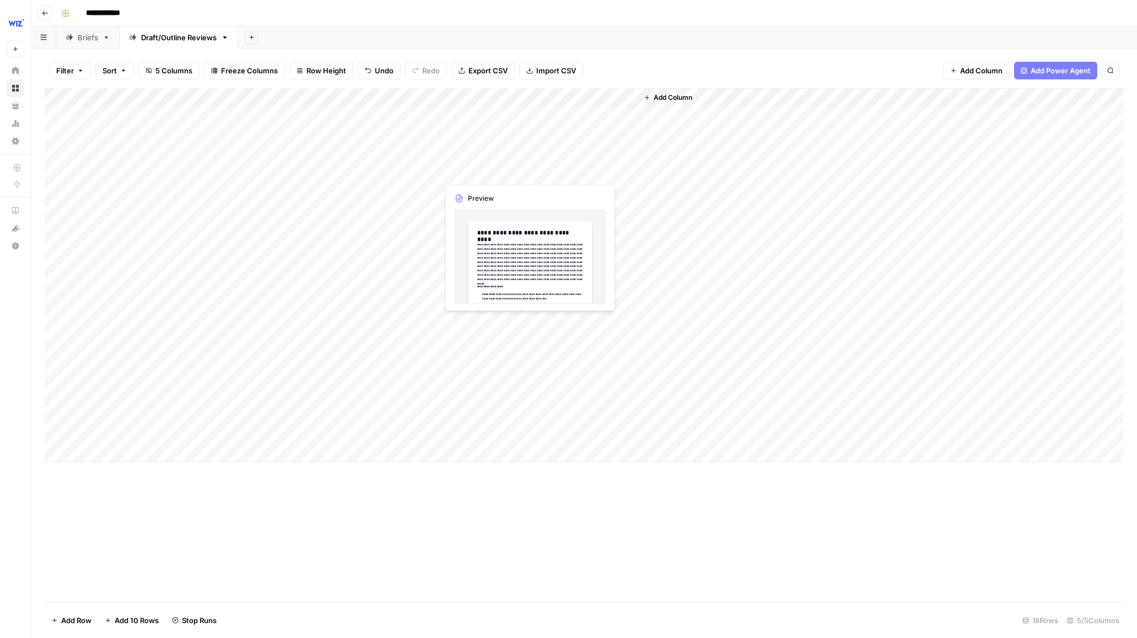
click at [528, 171] on div "Add Column" at bounding box center [584, 275] width 1079 height 374
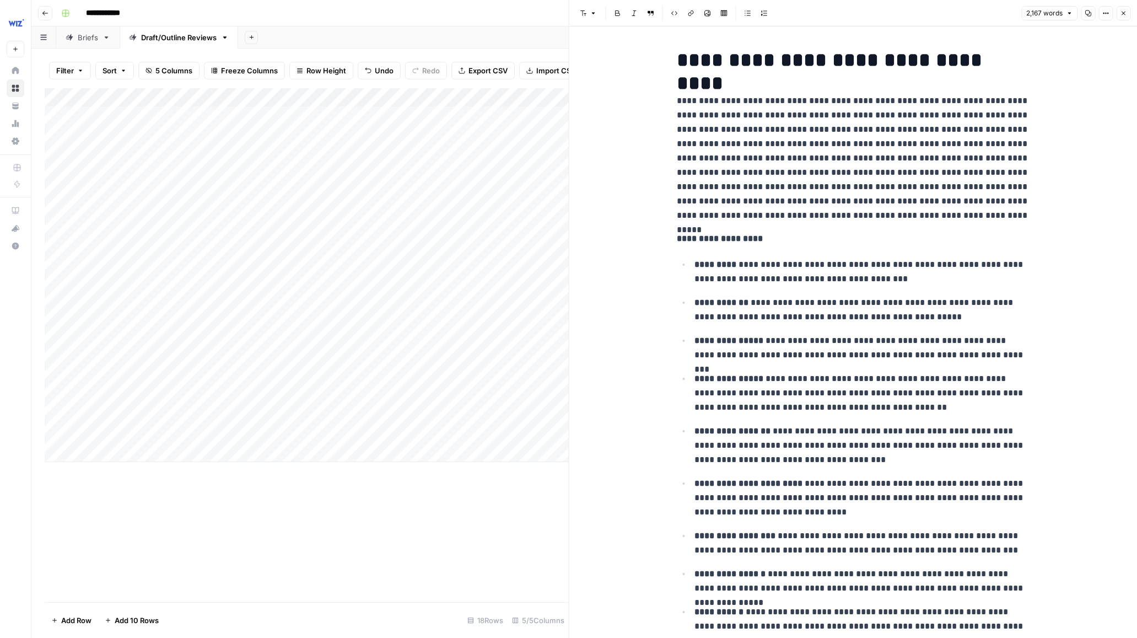
click at [1123, 15] on icon "button" at bounding box center [1123, 13] width 7 height 7
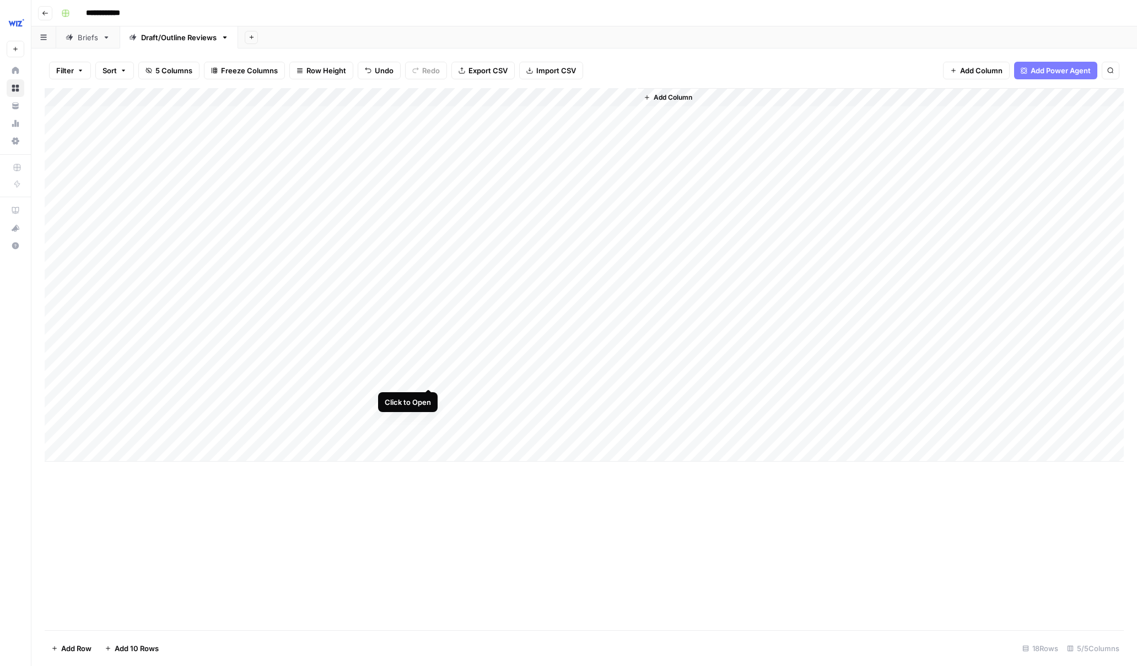
click at [431, 380] on div "Add Column" at bounding box center [584, 275] width 1079 height 374
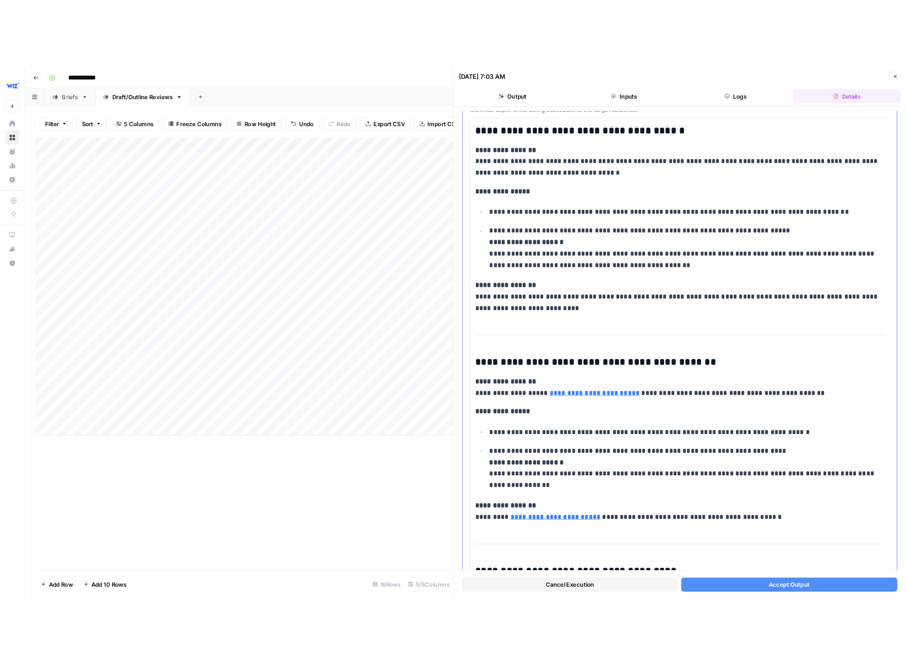
scroll to position [86, 0]
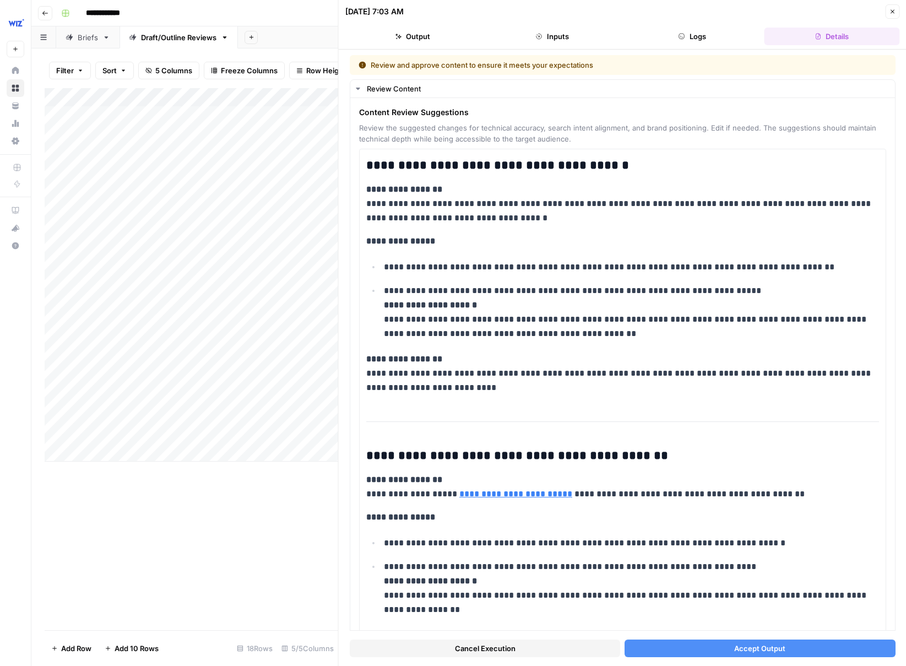
scroll to position [86, 0]
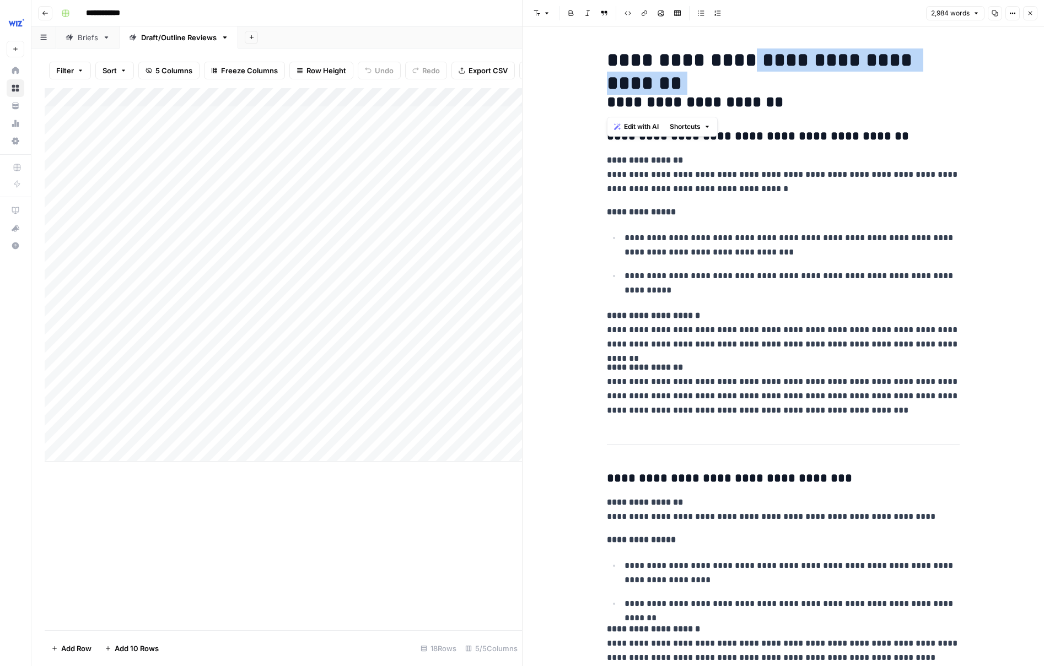
drag, startPoint x: 736, startPoint y: 63, endPoint x: 845, endPoint y: 83, distance: 111.0
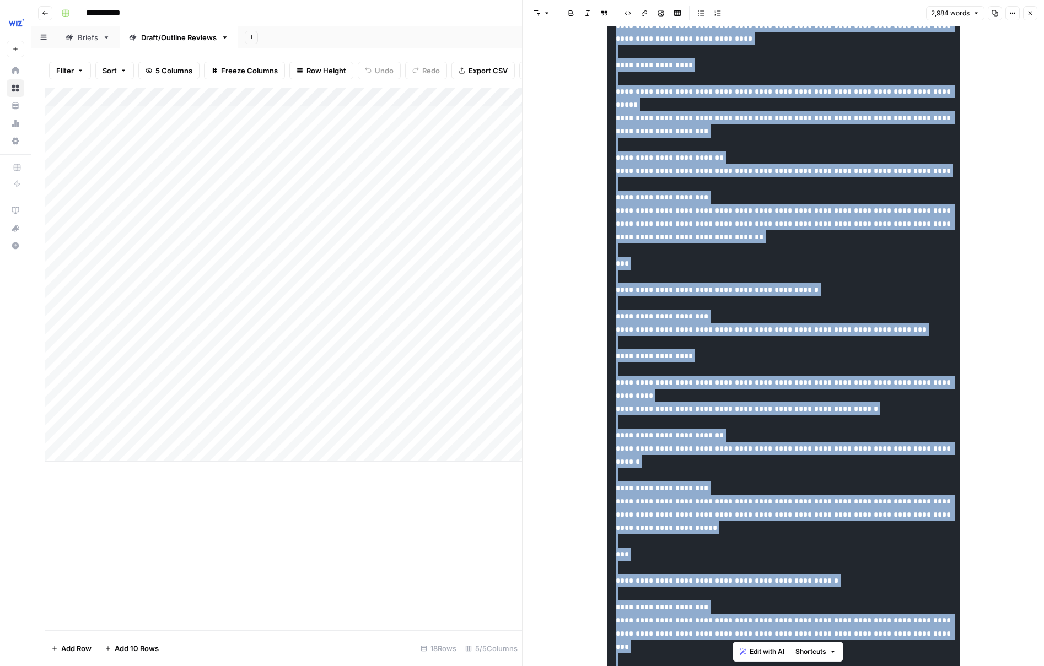
scroll to position [7054, 0]
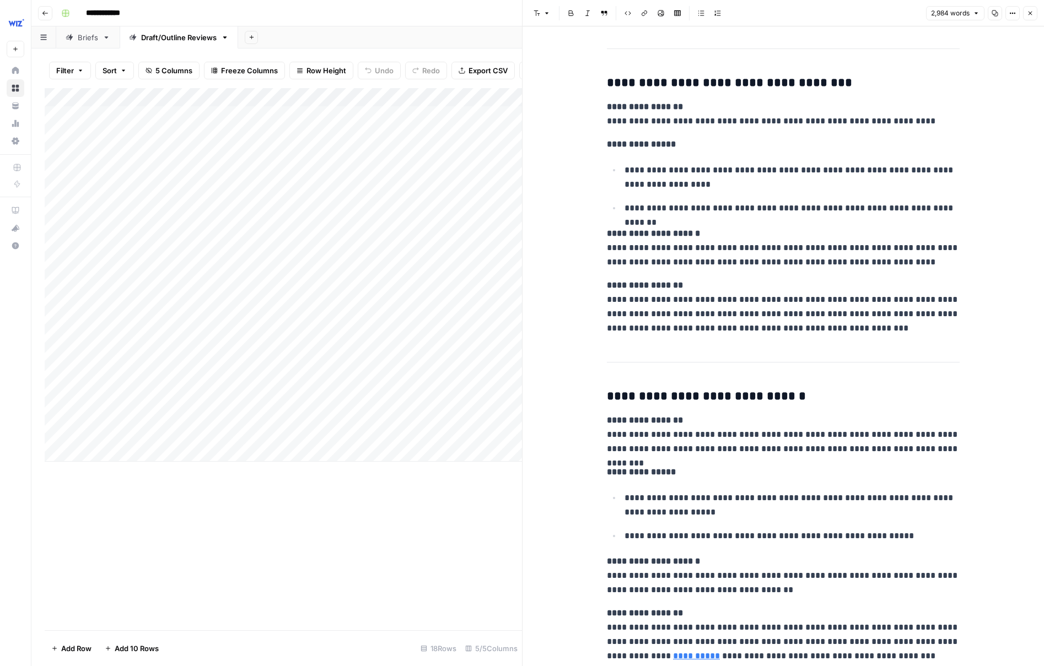
scroll to position [348, 0]
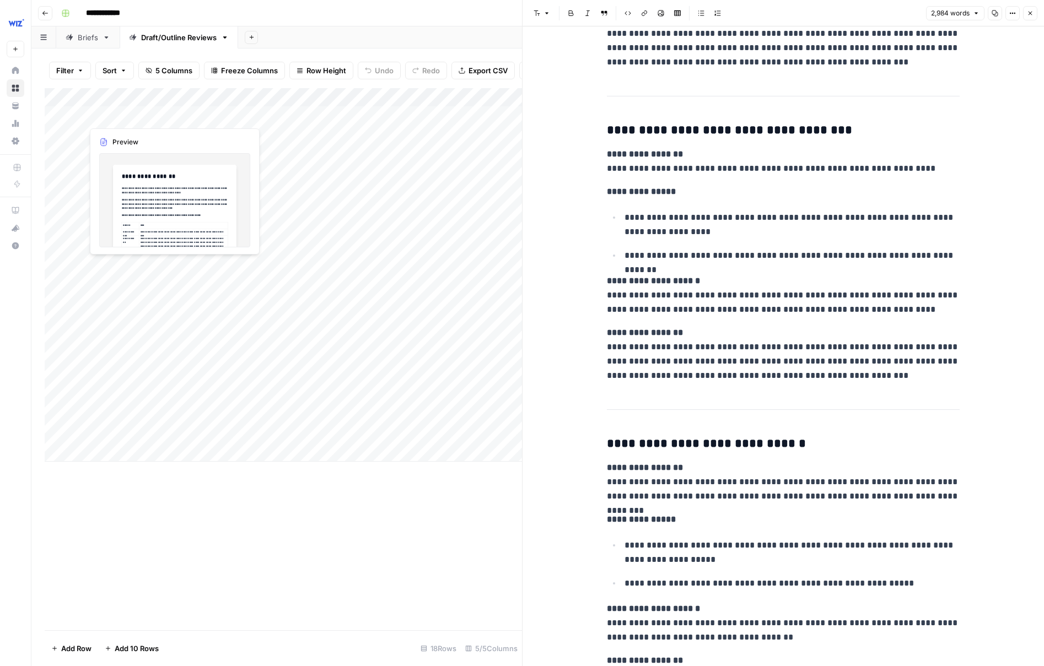
click at [141, 112] on div "Add Column" at bounding box center [283, 275] width 477 height 374
click at [229, 113] on div "Add Column" at bounding box center [283, 275] width 477 height 374
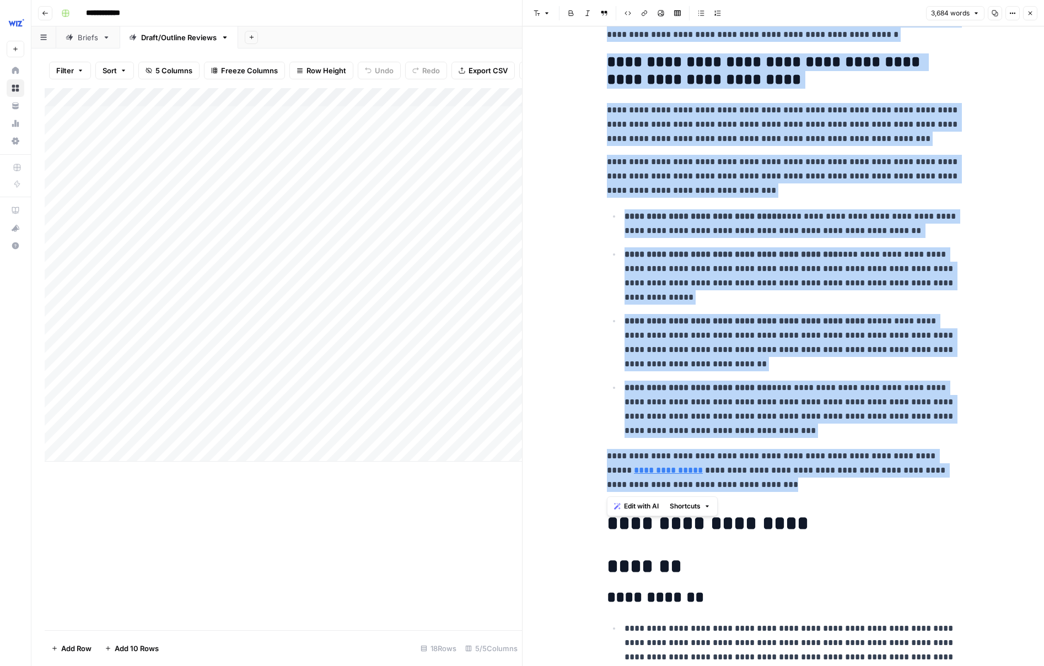
scroll to position [5871, 0]
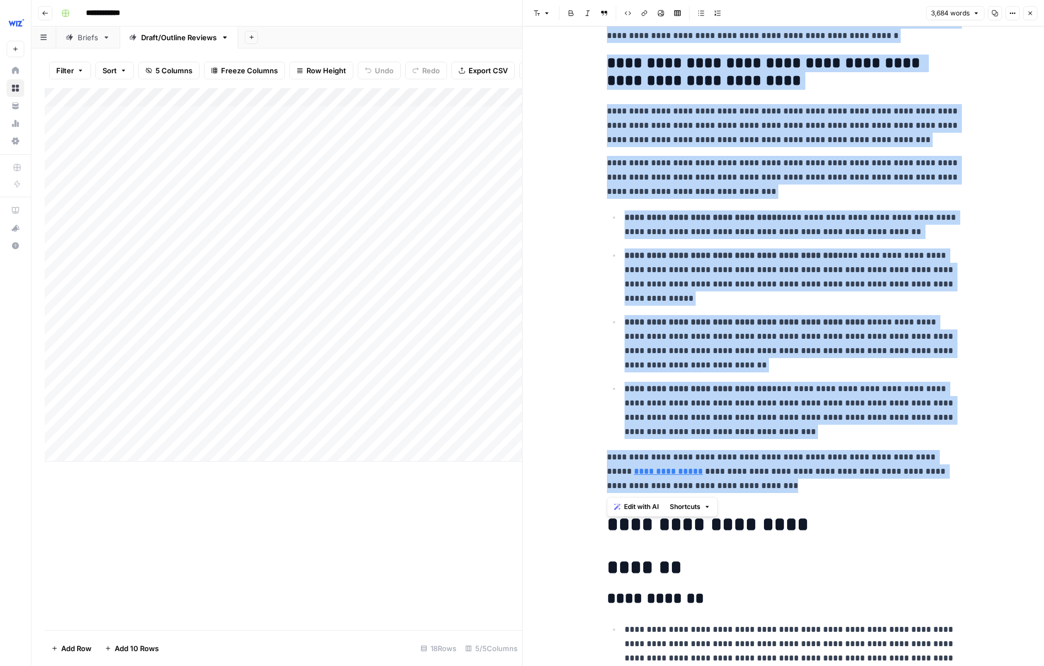
drag, startPoint x: 624, startPoint y: 102, endPoint x: 795, endPoint y: 484, distance: 419.1
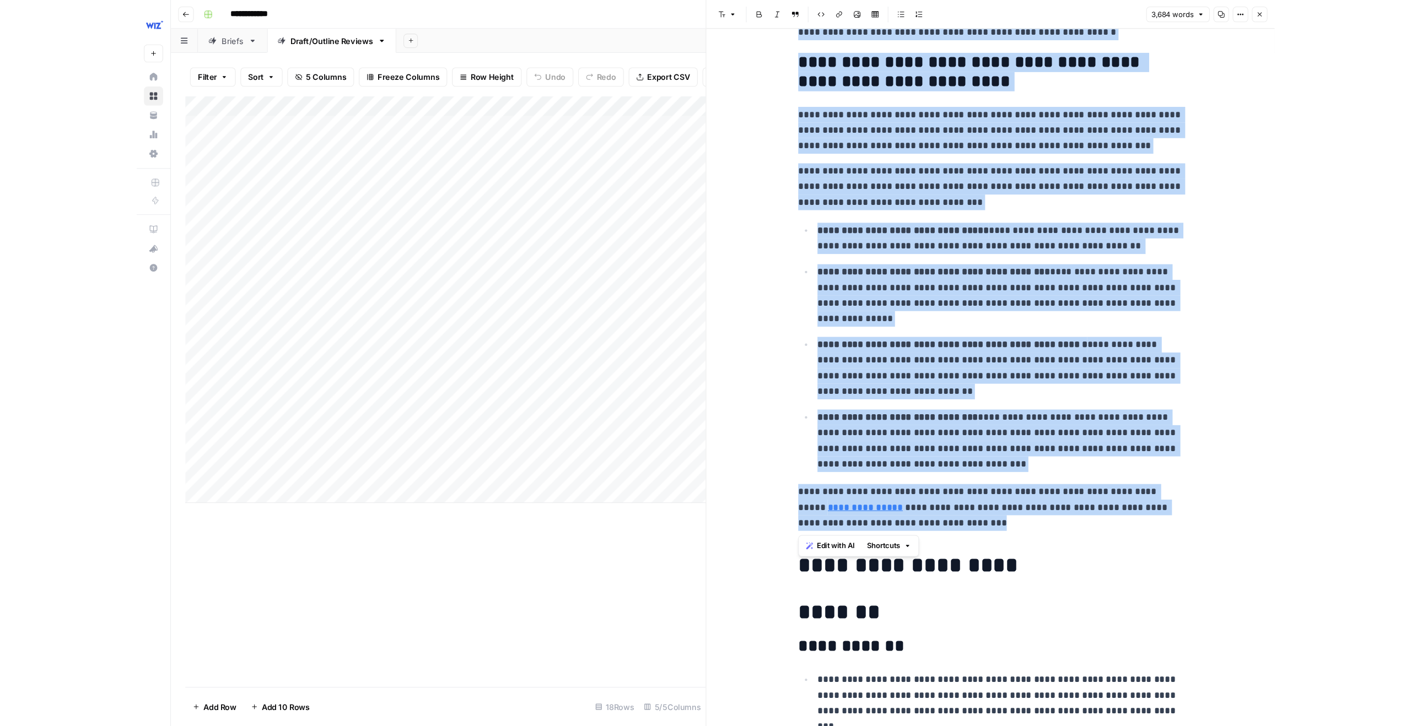
scroll to position [5880, 0]
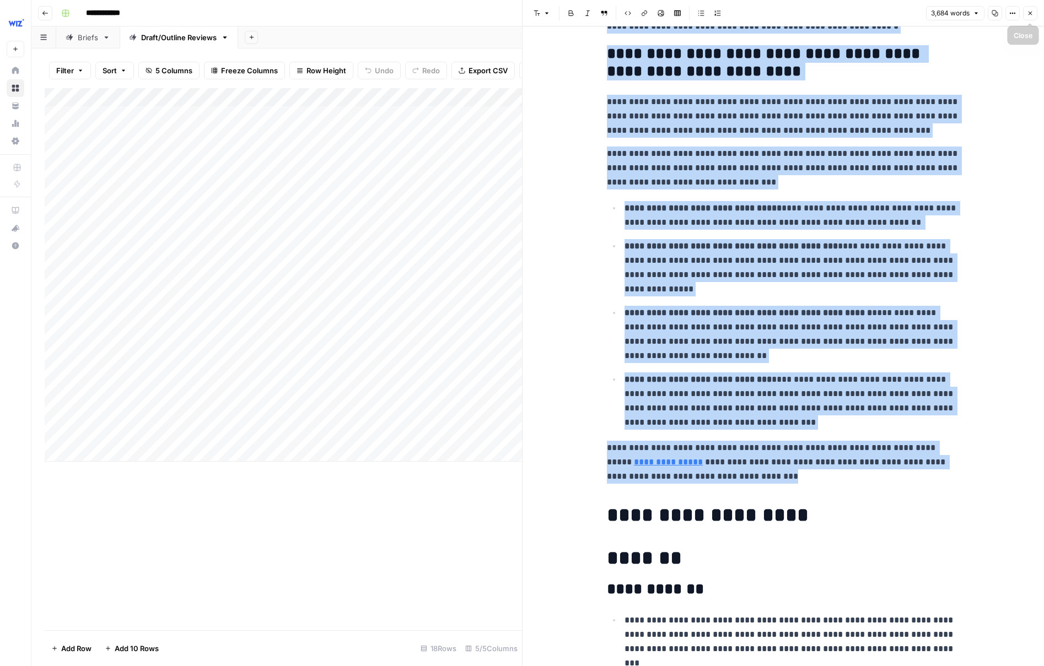
click at [1029, 14] on icon "button" at bounding box center [1030, 13] width 7 height 7
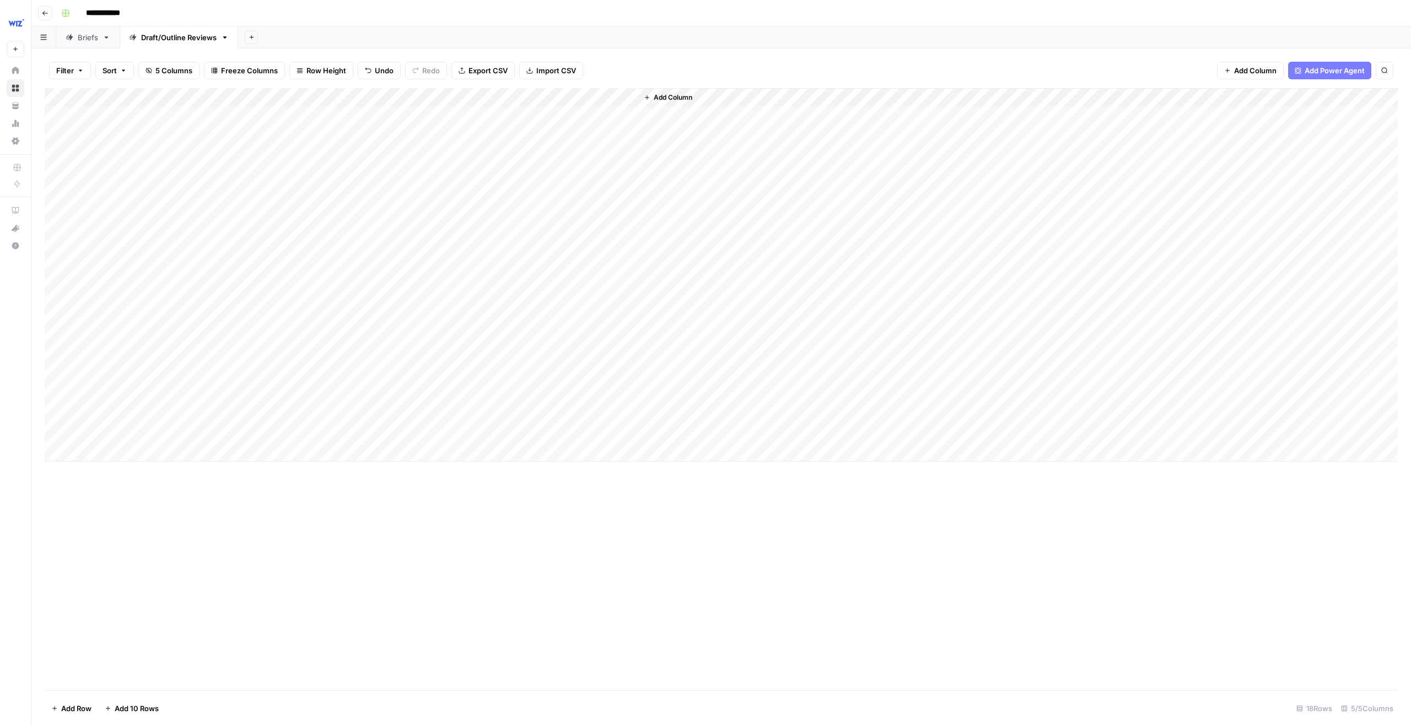
click at [99, 456] on div "Add Column" at bounding box center [721, 275] width 1353 height 374
click at [231, 454] on div "Add Column" at bounding box center [721, 284] width 1353 height 392
click at [992, 117] on div at bounding box center [1150, 376] width 366 height 700
click at [1017, 57] on p at bounding box center [1150, 55] width 353 height 14
click at [1043, 14] on icon "button" at bounding box center [1397, 13] width 7 height 7
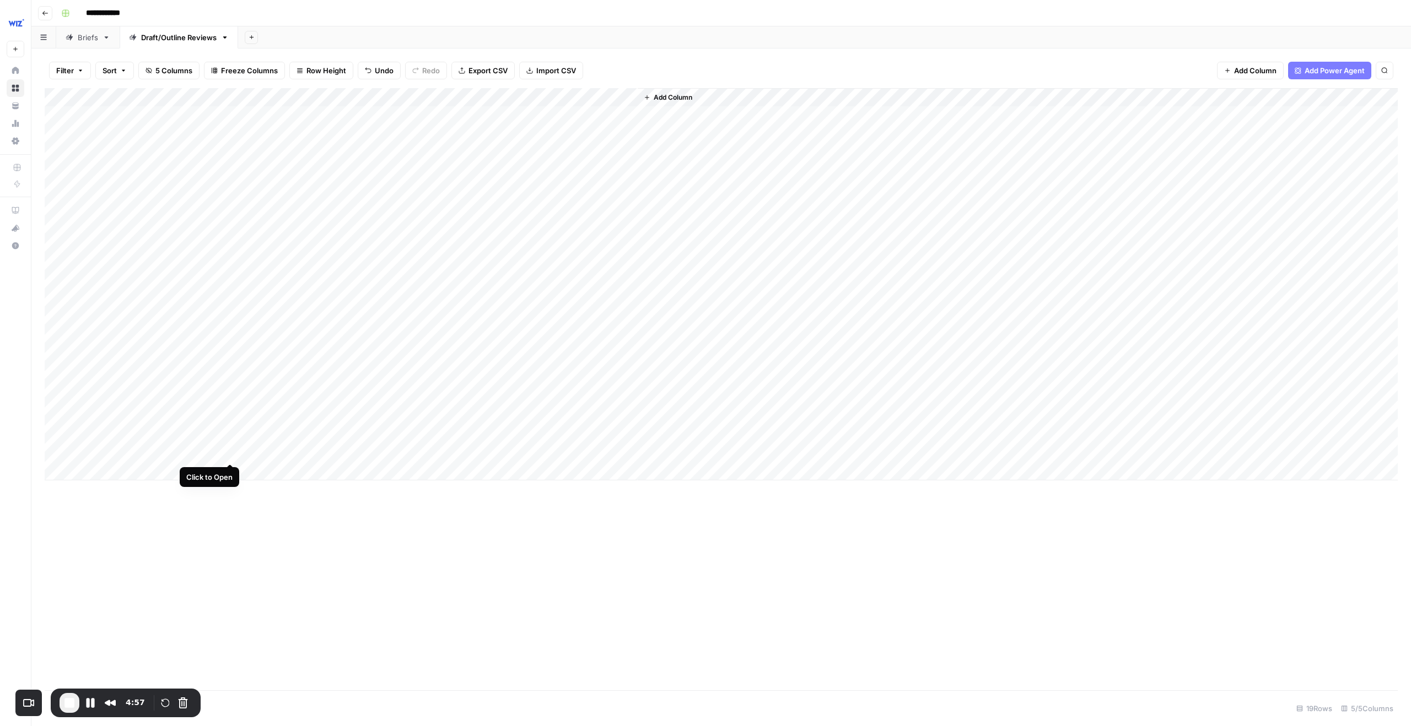
click at [231, 451] on div "Add Column" at bounding box center [721, 284] width 1353 height 392
click at [1022, 96] on div at bounding box center [1150, 376] width 366 height 700
click at [1003, 57] on p at bounding box center [1150, 55] width 353 height 14
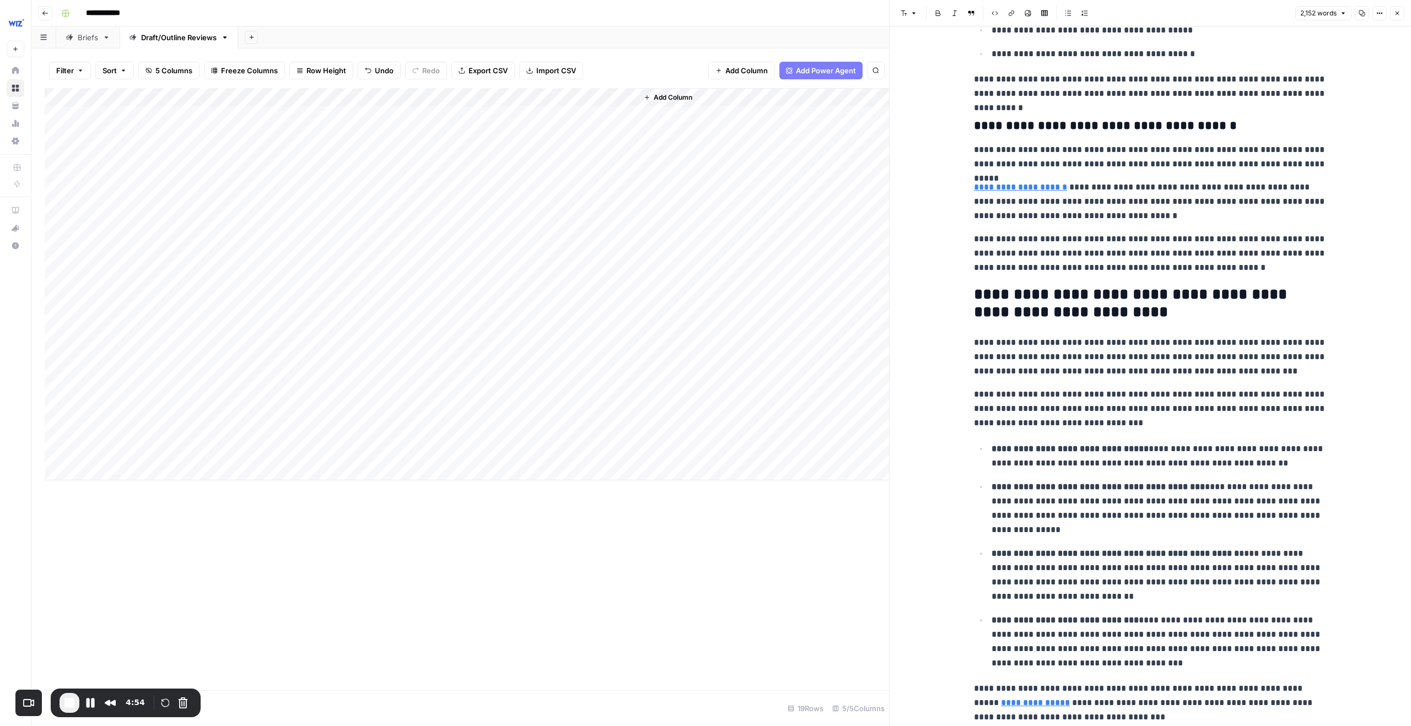
scroll to position [3805, 0]
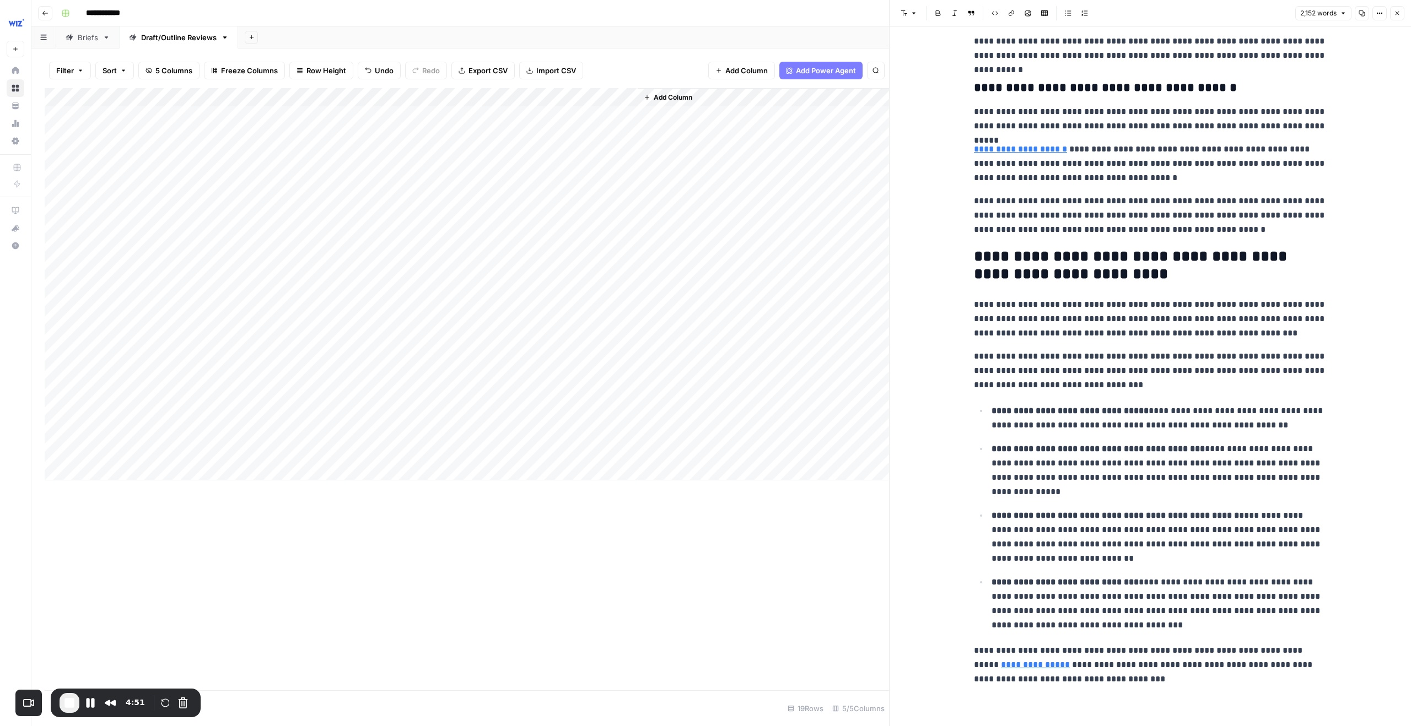
click at [285, 451] on div "Add Column" at bounding box center [467, 284] width 844 height 392
click at [269, 454] on div "Add Column" at bounding box center [467, 284] width 844 height 392
click at [279, 494] on button "Draft" at bounding box center [269, 495] width 25 height 13
click at [388, 451] on div "Add Column" at bounding box center [467, 284] width 844 height 392
click at [1043, 13] on button "Close" at bounding box center [1397, 13] width 14 height 14
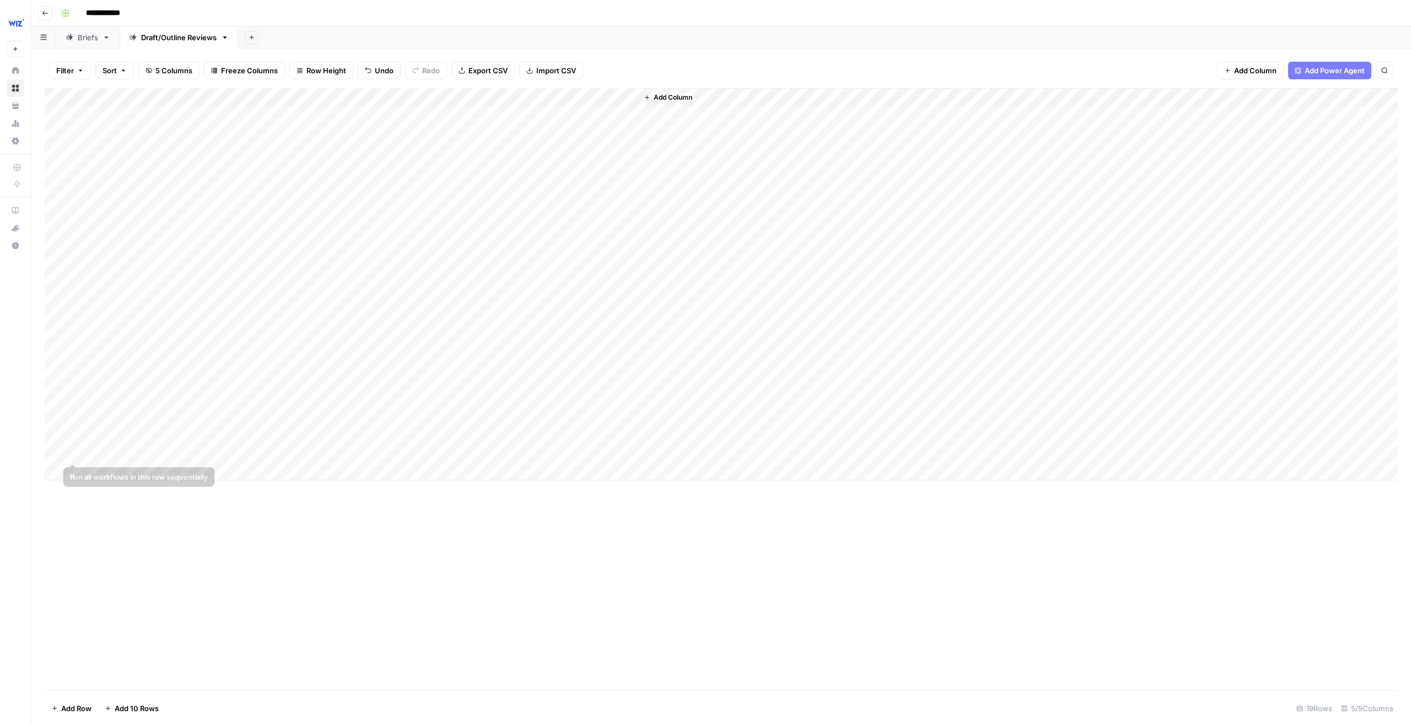
click at [129, 447] on div "Add Column" at bounding box center [721, 284] width 1353 height 392
click at [233, 453] on div "Add Column" at bounding box center [721, 284] width 1353 height 392
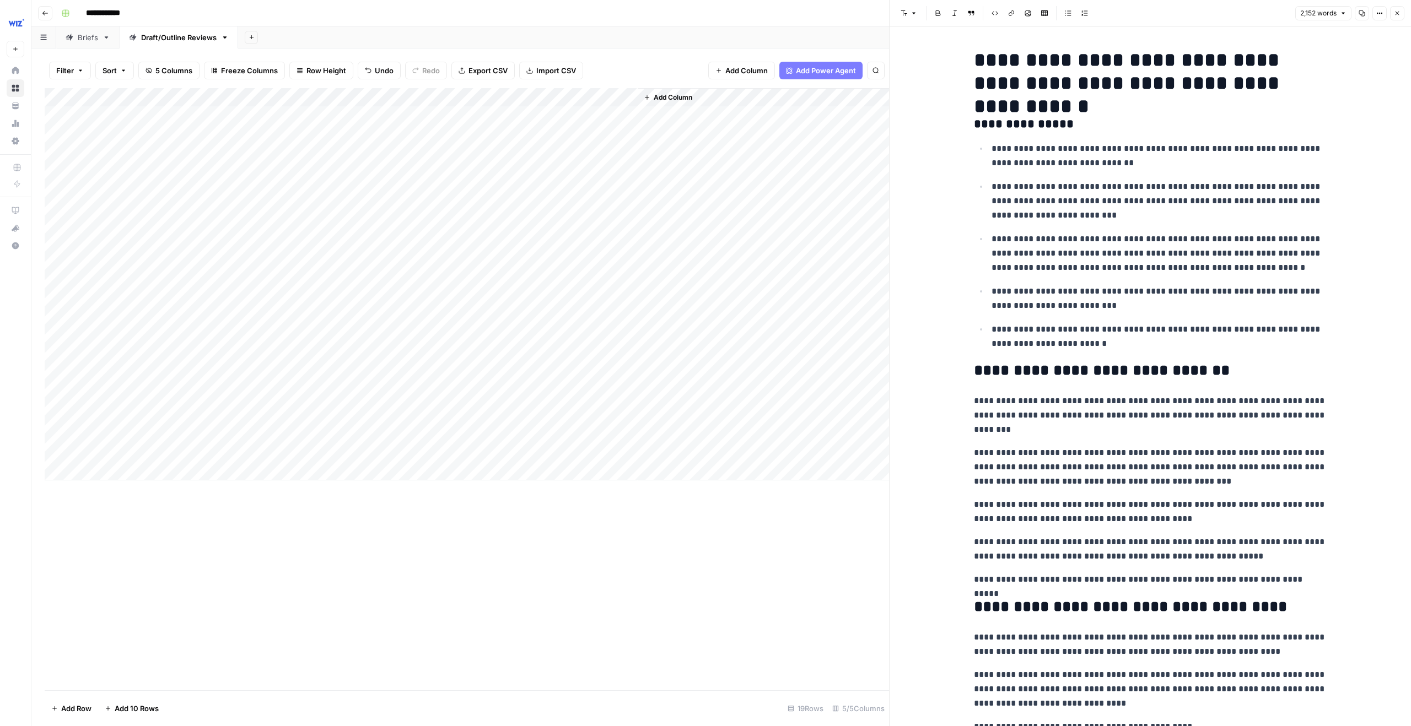
click at [988, 58] on h1 "**********" at bounding box center [1150, 71] width 353 height 46
drag, startPoint x: 974, startPoint y: 63, endPoint x: 1063, endPoint y: 86, distance: 92.1
click at [1043, 86] on h1 "**********" at bounding box center [1150, 71] width 353 height 46
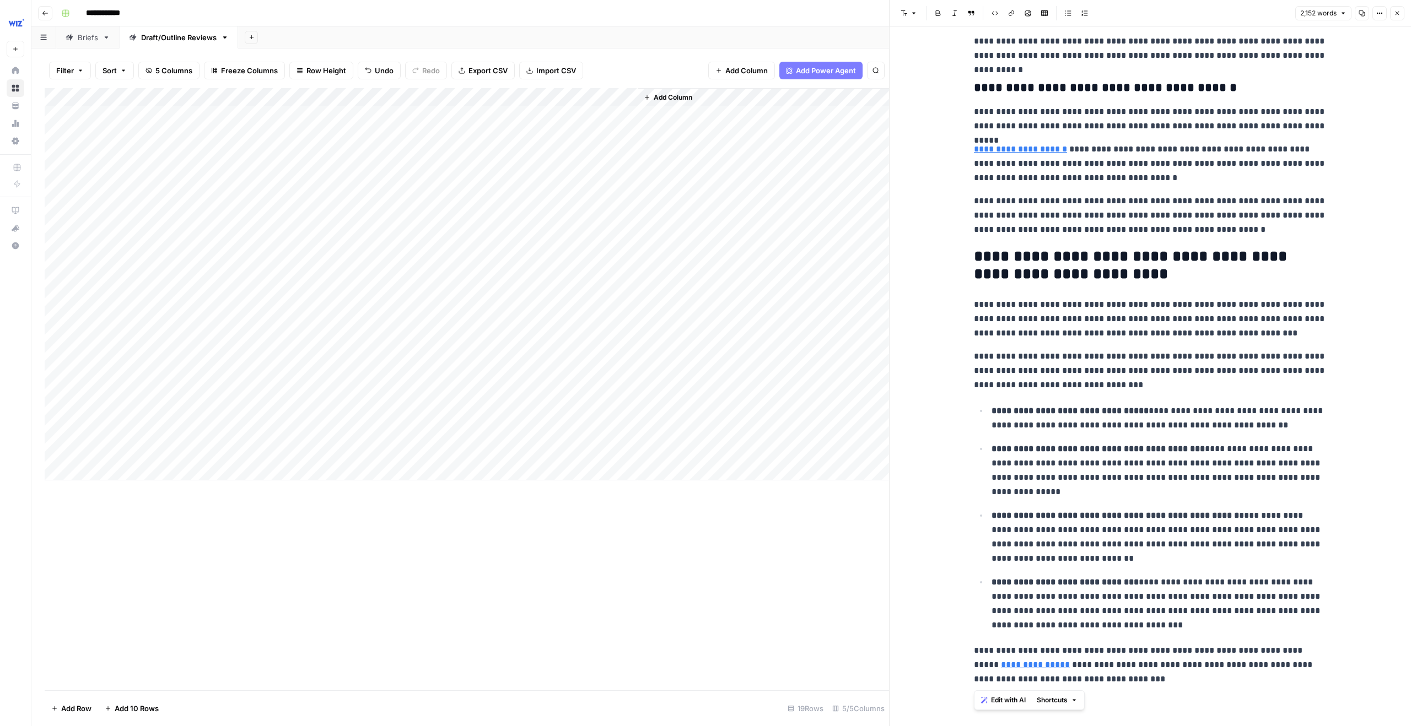
copy h1 "**********"
click at [1043, 12] on icon "button" at bounding box center [1397, 13] width 7 height 7
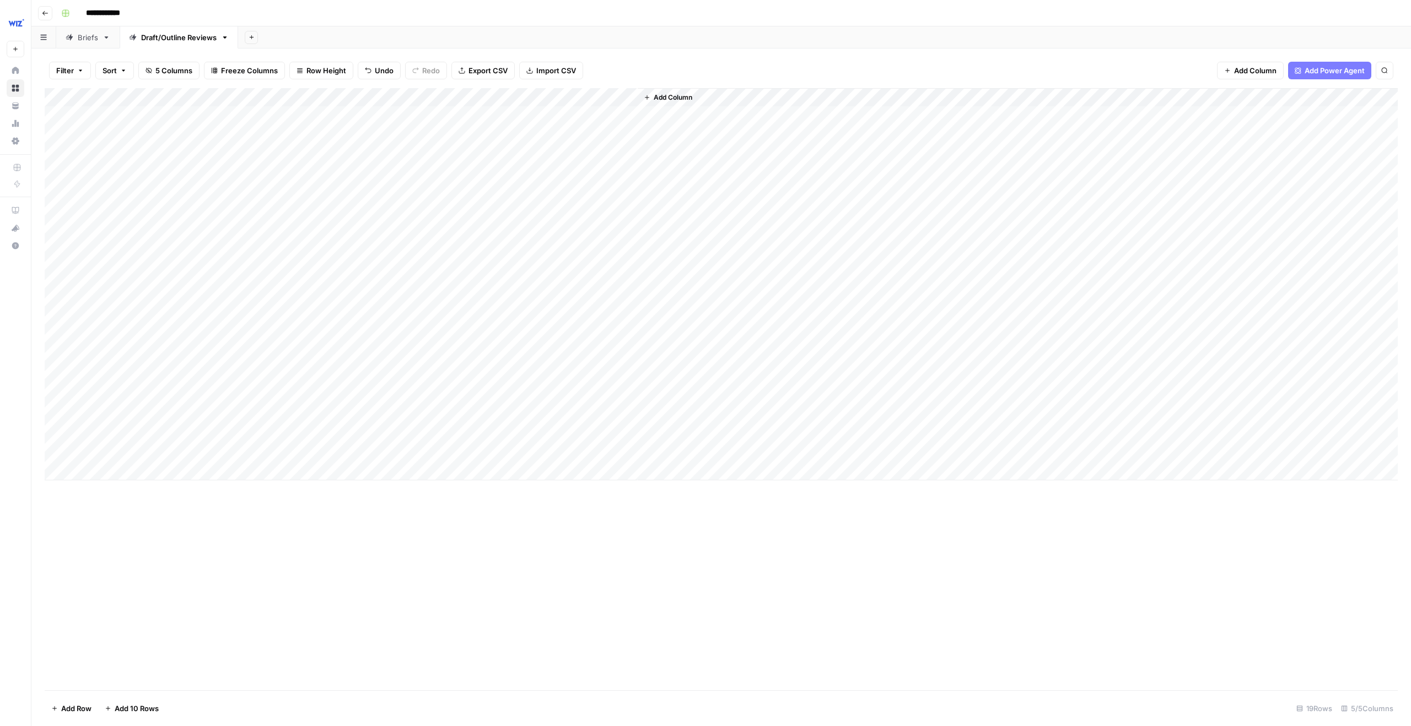
click at [58, 451] on div "Add Column" at bounding box center [721, 284] width 1353 height 392
click at [67, 666] on span "Delete 1 Row" at bounding box center [73, 708] width 44 height 11
click at [678, 128] on button "Delete" at bounding box center [665, 127] width 37 height 20
click at [168, 454] on div "Add Column" at bounding box center [721, 275] width 1353 height 374
click at [227, 452] on div "Add Column" at bounding box center [721, 284] width 1353 height 392
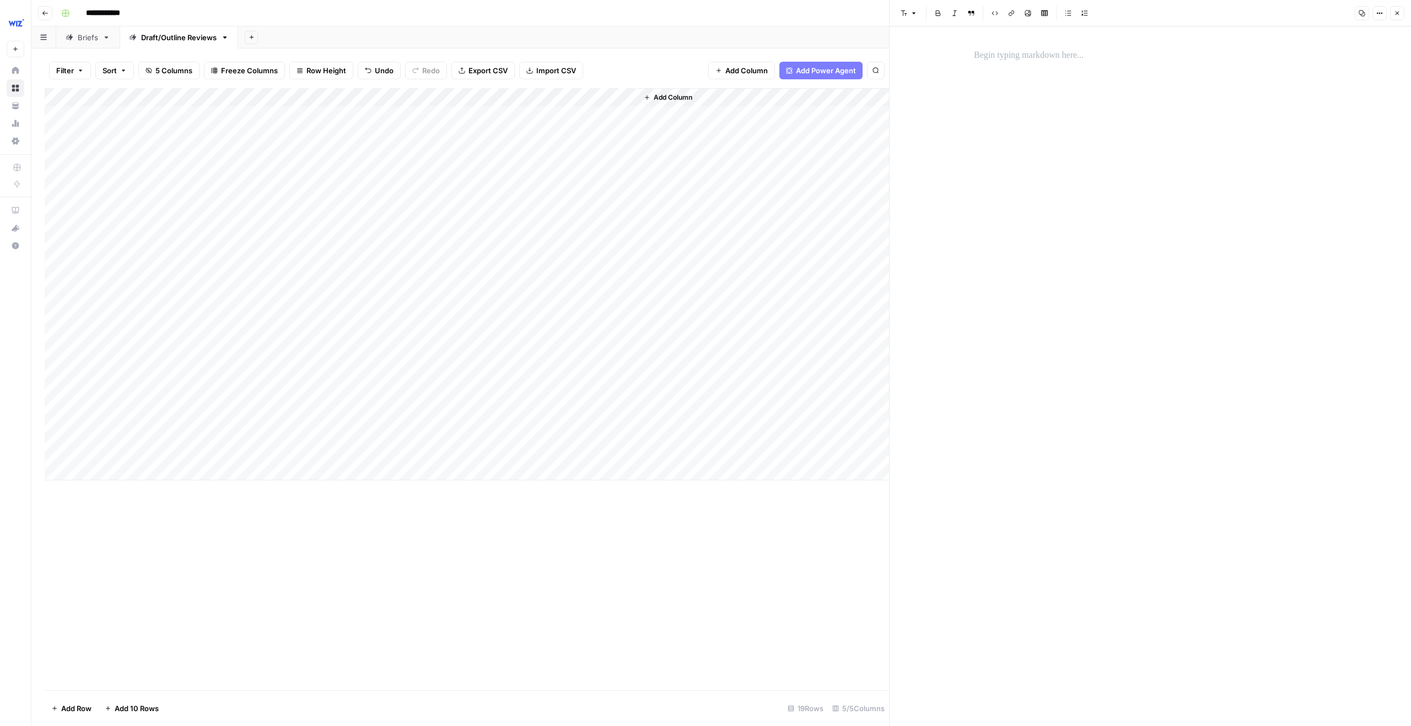
click at [1006, 192] on div at bounding box center [1150, 376] width 366 height 700
click at [1001, 56] on p at bounding box center [1150, 55] width 353 height 14
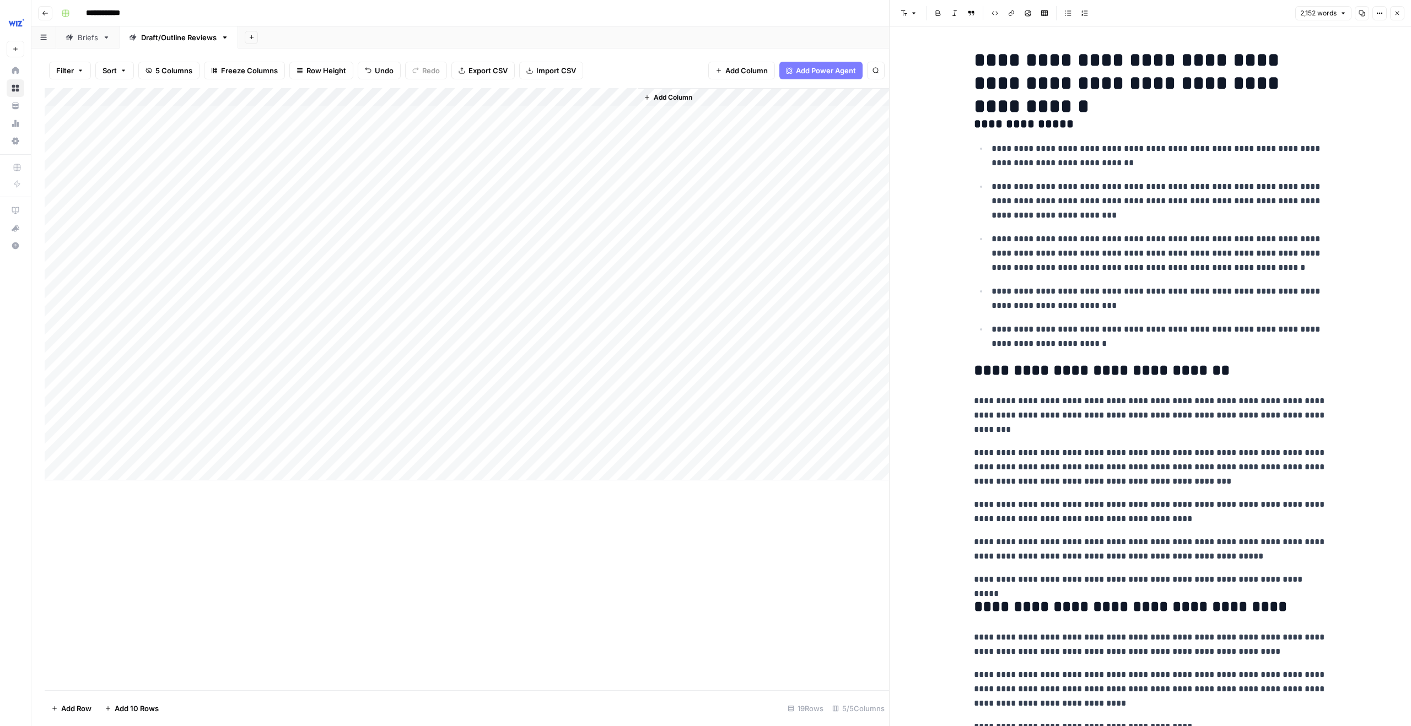
click at [267, 454] on div "Add Column" at bounding box center [467, 284] width 844 height 392
click at [268, 452] on div "Add Column" at bounding box center [467, 284] width 844 height 392
click at [275, 498] on button "Draft" at bounding box center [269, 495] width 25 height 13
click at [391, 450] on div "Add Column" at bounding box center [467, 284] width 844 height 392
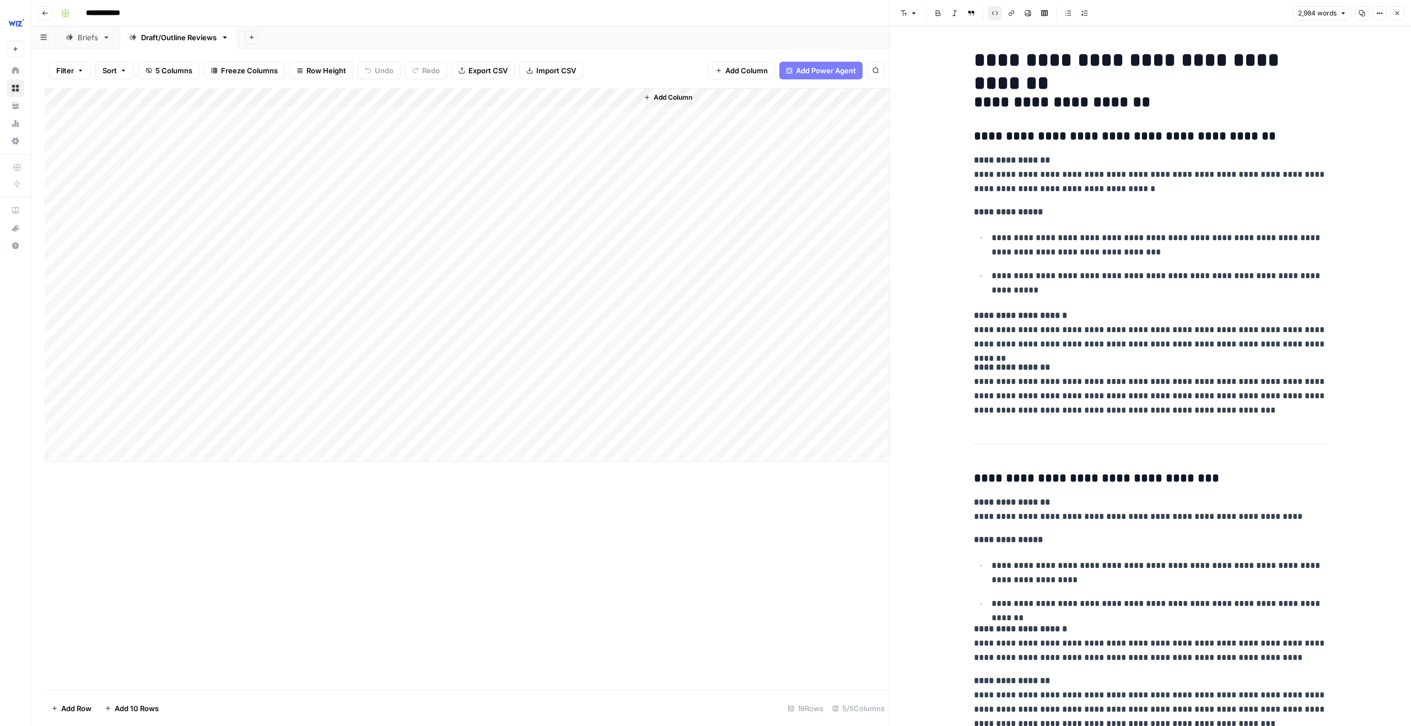
click at [1043, 14] on icon "button" at bounding box center [1397, 13] width 7 height 7
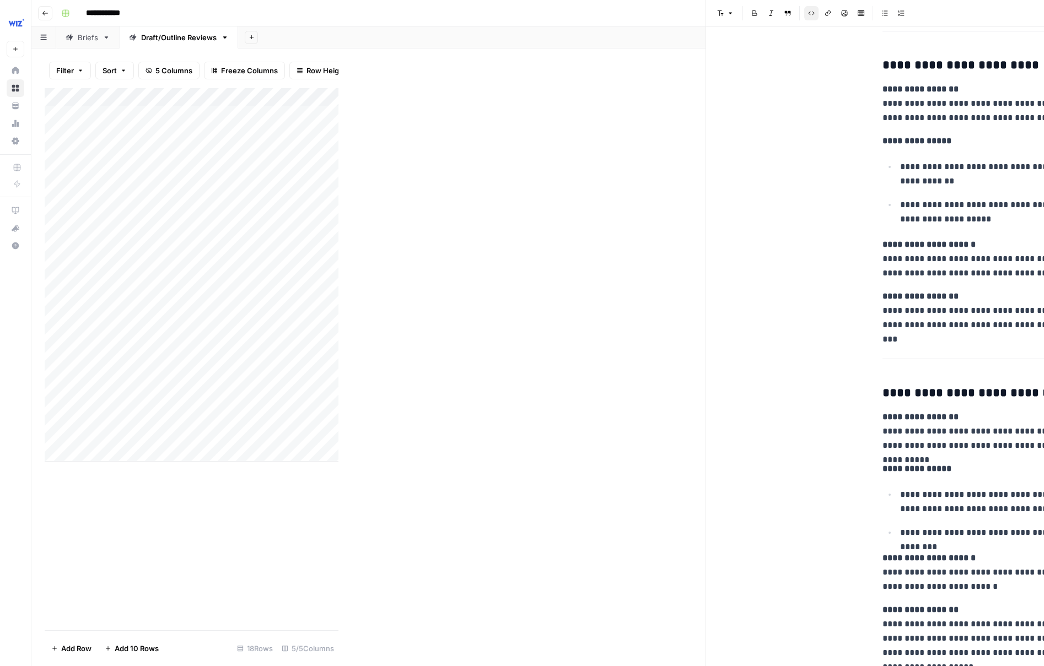
scroll to position [1411, 0]
